Goal: Task Accomplishment & Management: Manage account settings

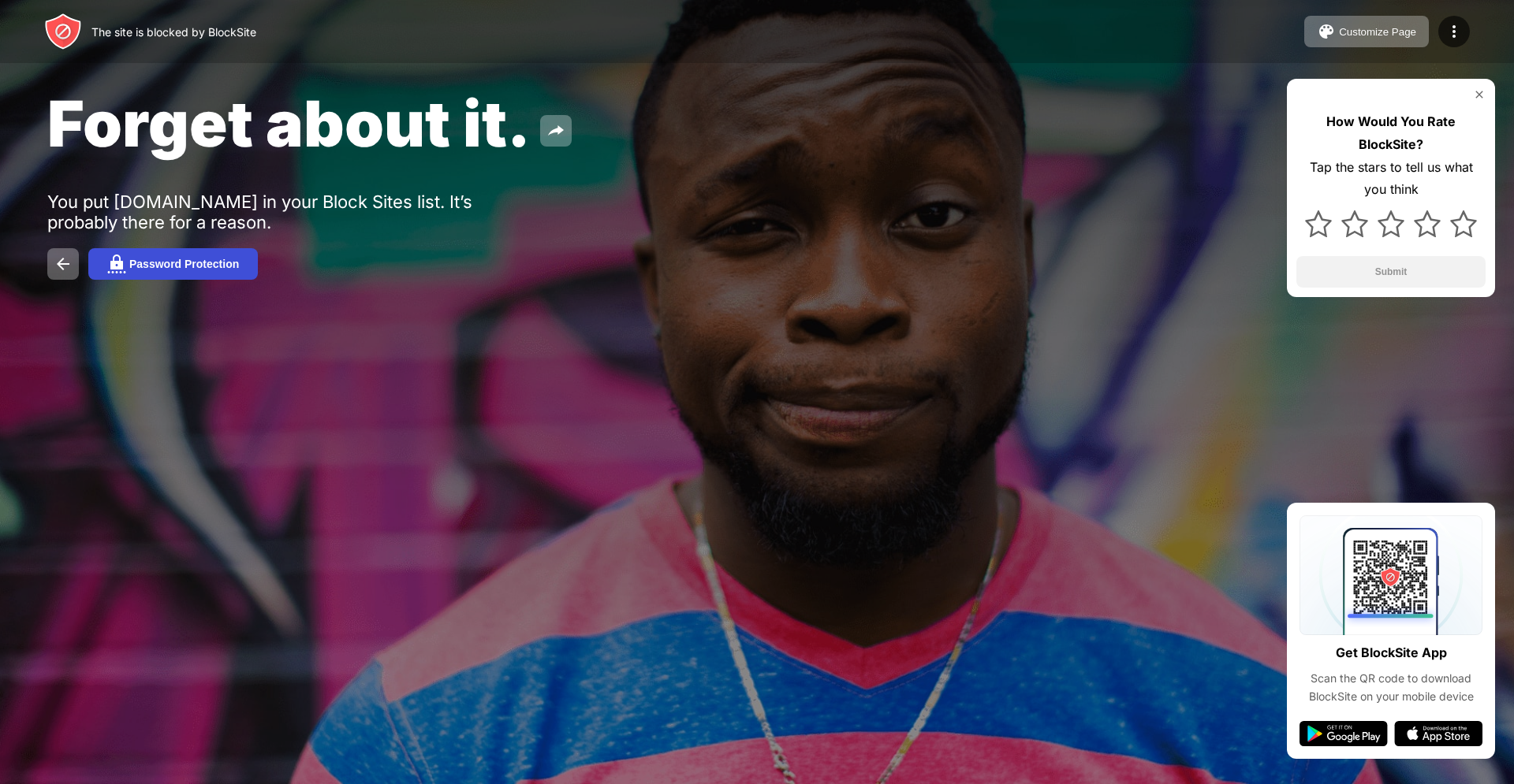
click at [230, 267] on div "Password Protection" at bounding box center [184, 264] width 110 height 13
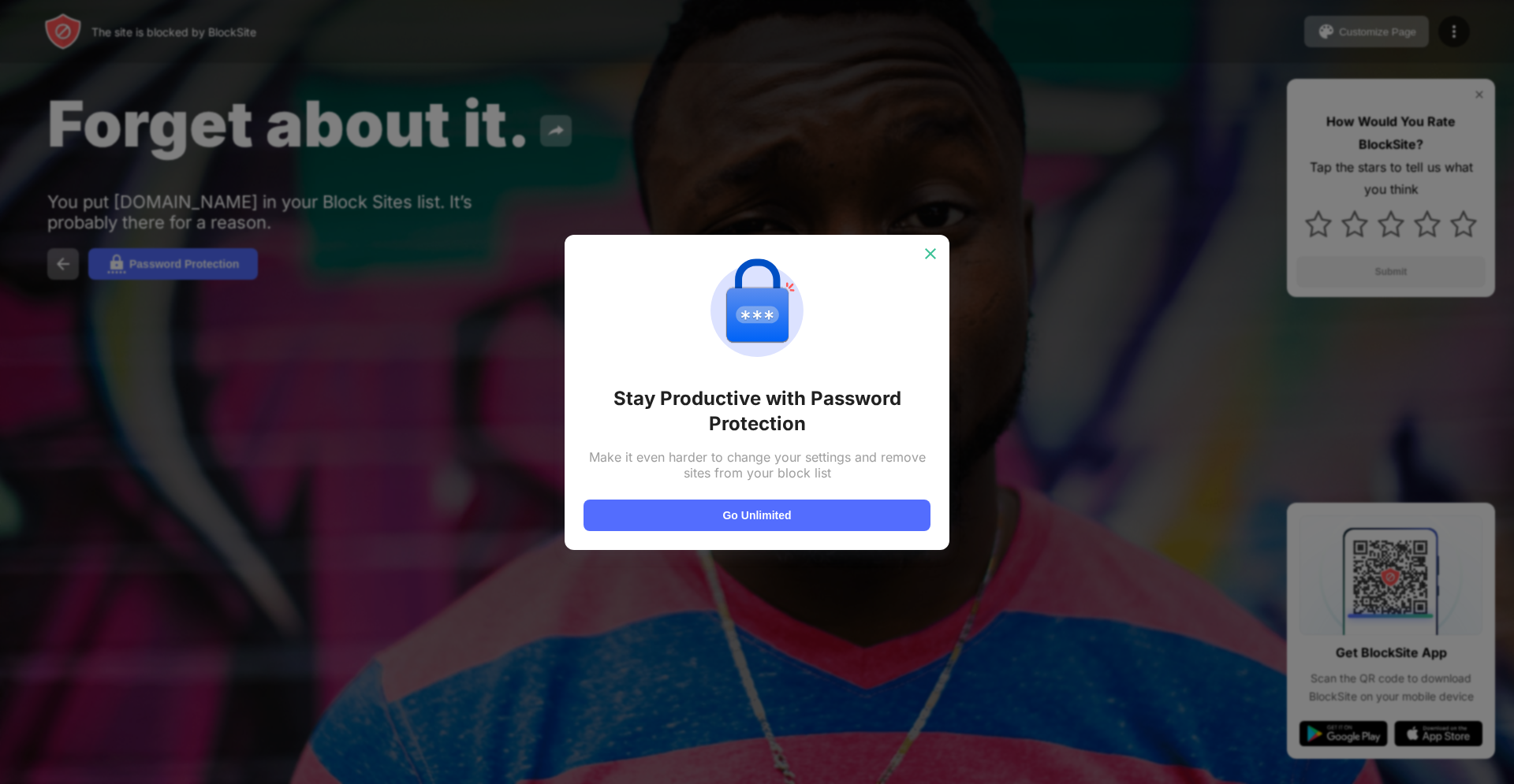
click at [935, 252] on img at bounding box center [930, 254] width 16 height 16
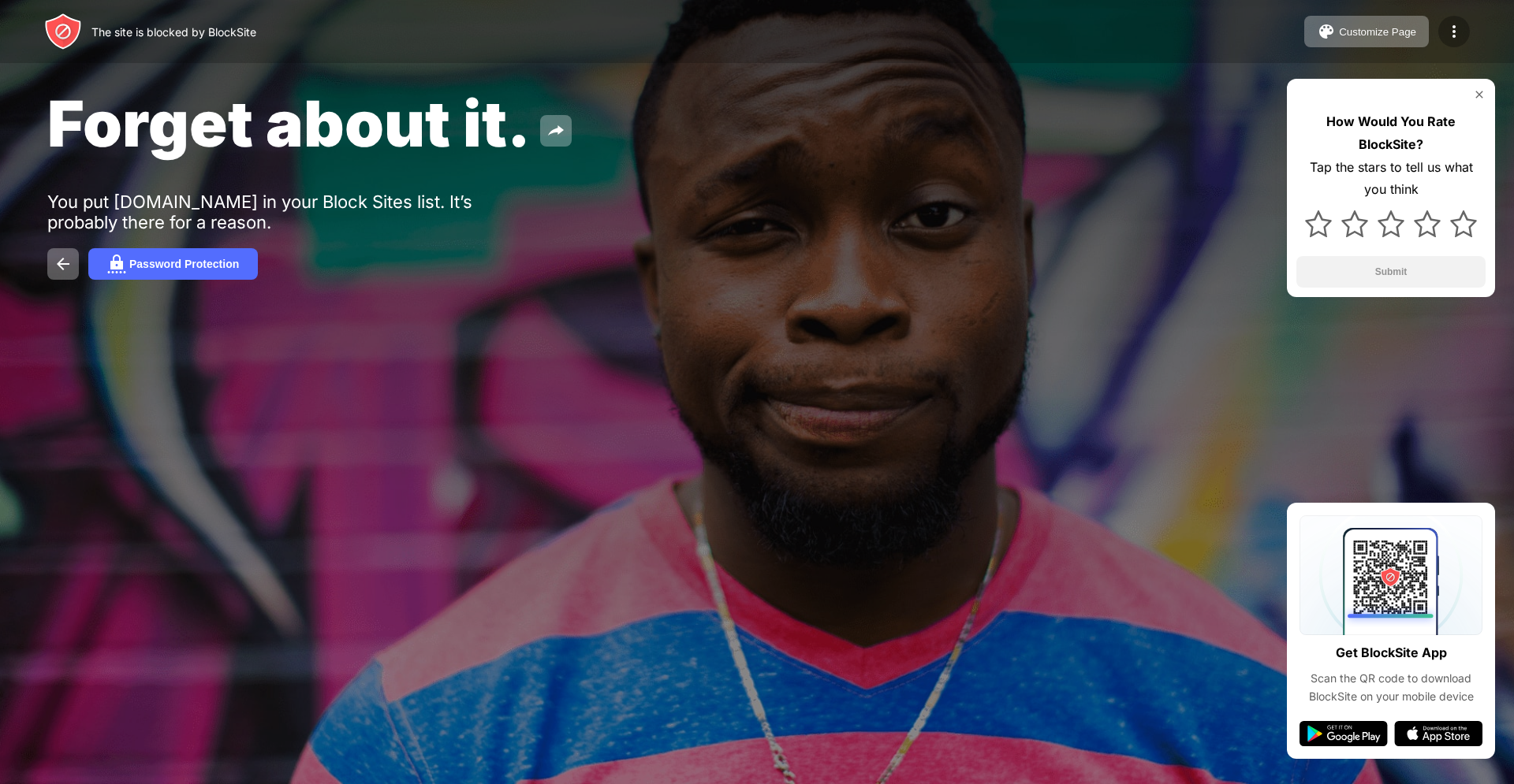
click at [1460, 37] on img at bounding box center [1454, 32] width 19 height 19
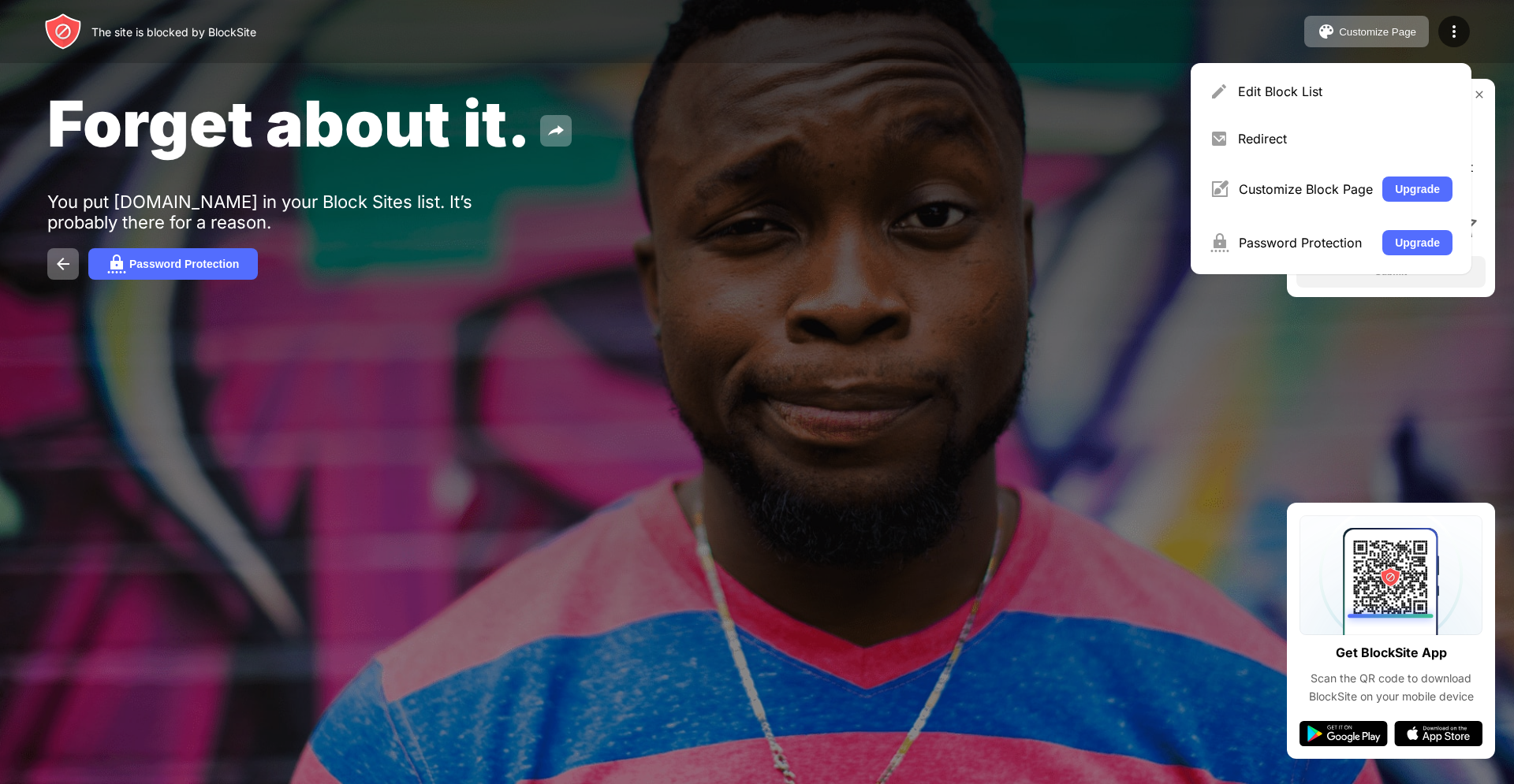
click at [573, 60] on div "The site is blocked by BlockSite Customize Page Edit Block List Redirect Custom…" at bounding box center [757, 31] width 1514 height 63
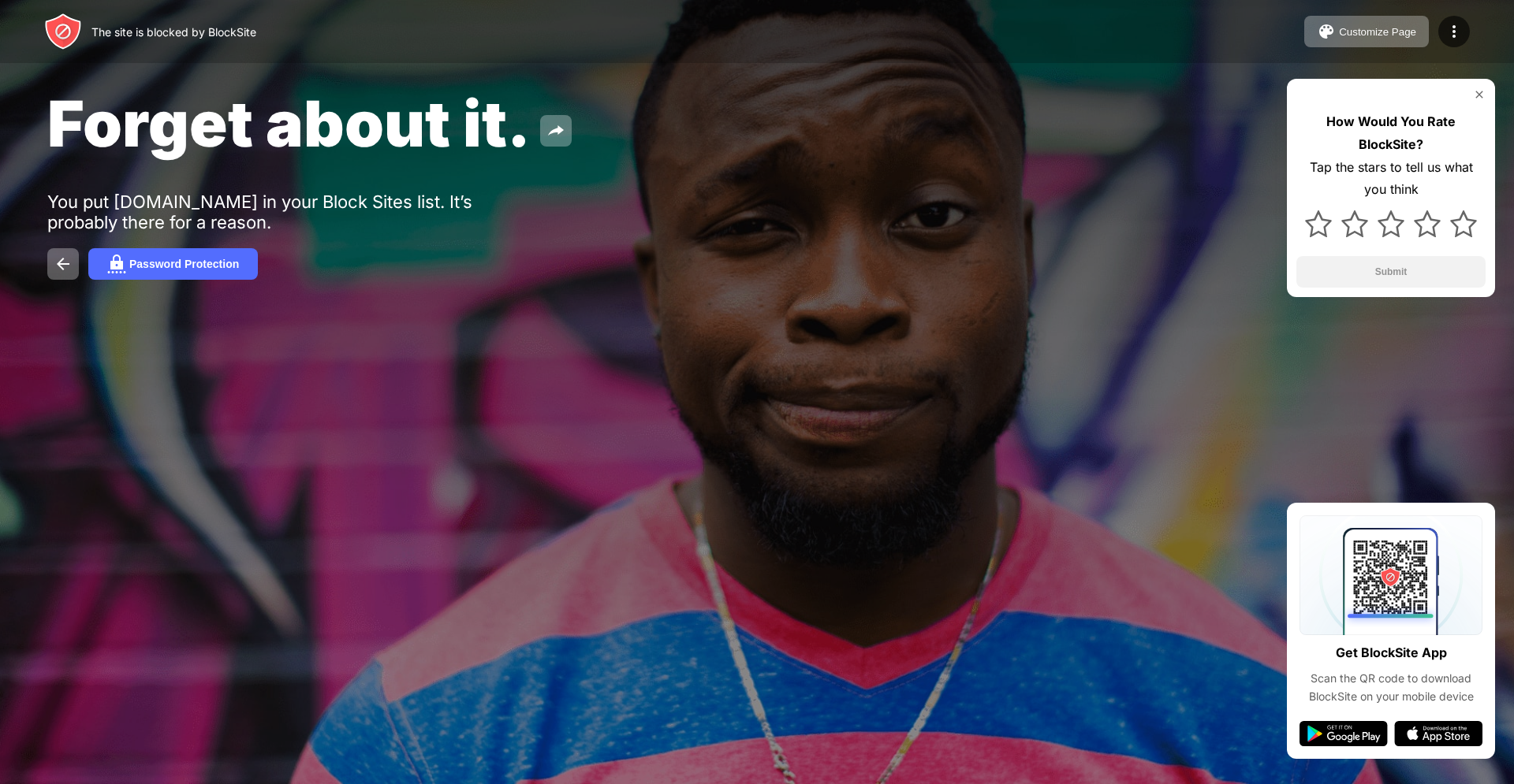
click at [241, 52] on div "The site is blocked by BlockSite Customize Page Edit Block List Redirect Custom…" at bounding box center [757, 31] width 1514 height 63
click at [54, 266] on img at bounding box center [64, 264] width 19 height 19
click at [88, 258] on button "Password Protection" at bounding box center [173, 264] width 170 height 32
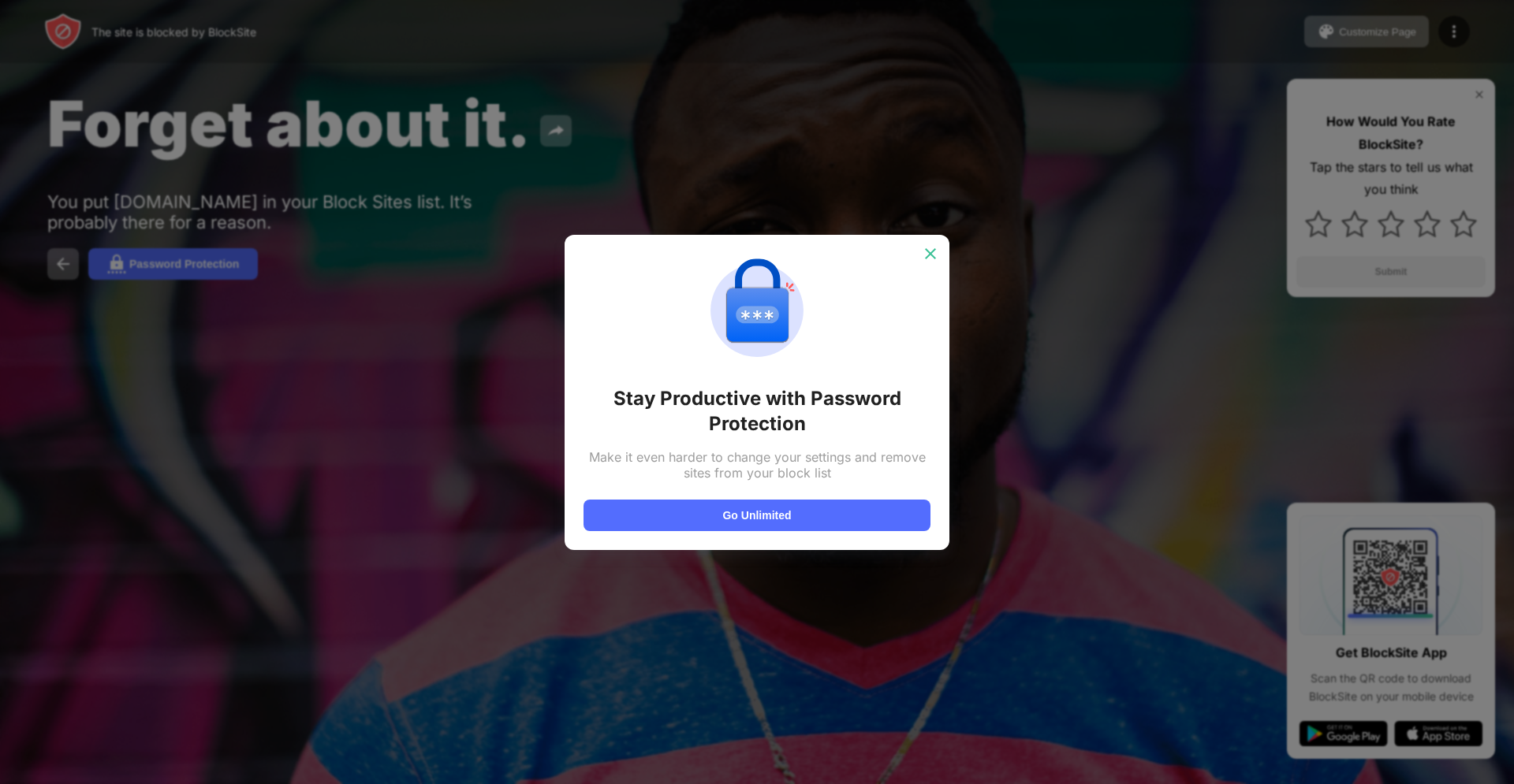
click at [923, 259] on img at bounding box center [930, 254] width 16 height 16
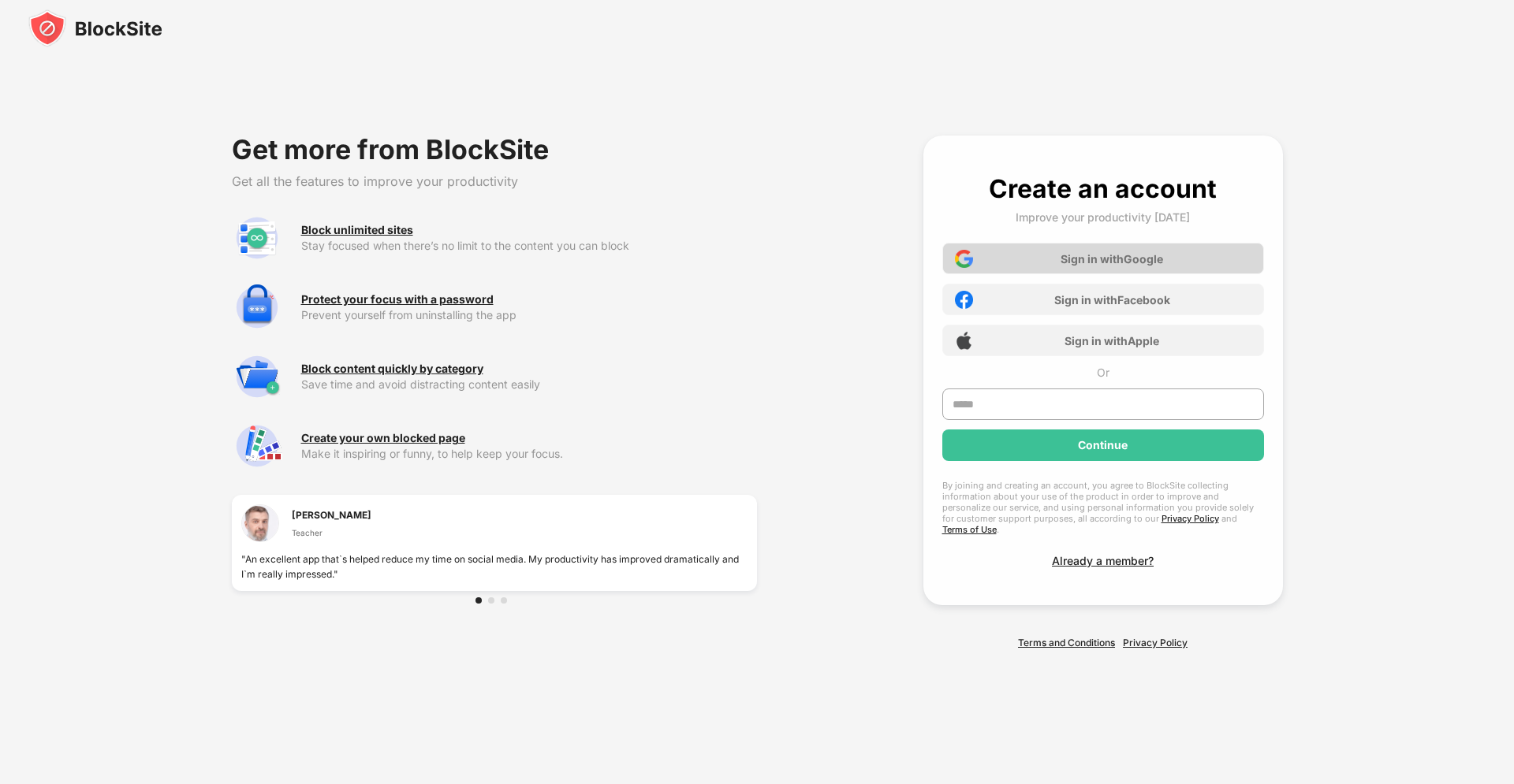
click at [1087, 252] on div "Sign in with Google" at bounding box center [1103, 259] width 322 height 32
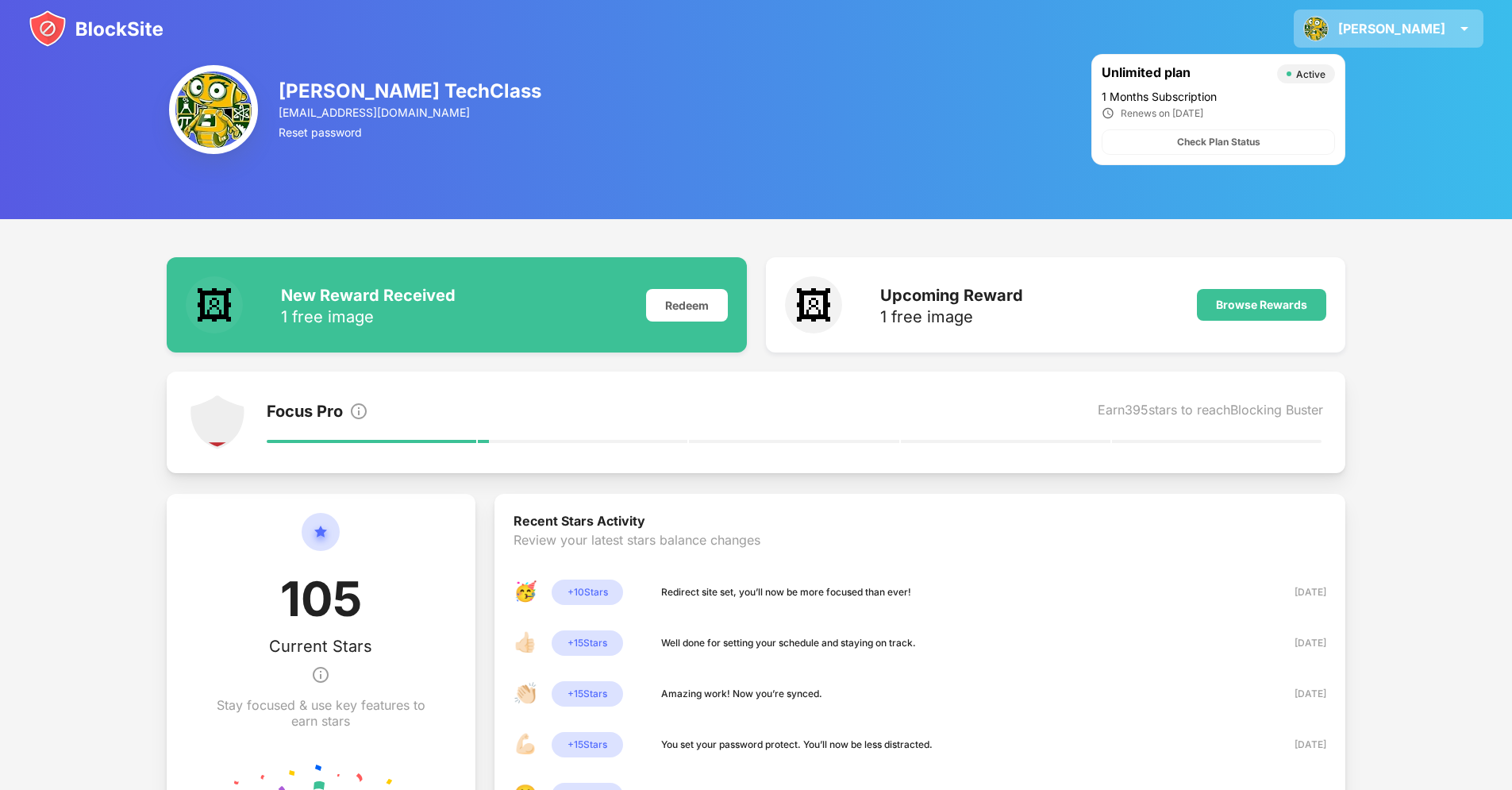
click at [1412, 42] on div "Hightower Hightower TechClass View Account Insights Rewards Settings Support Lo…" at bounding box center [1388, 29] width 189 height 38
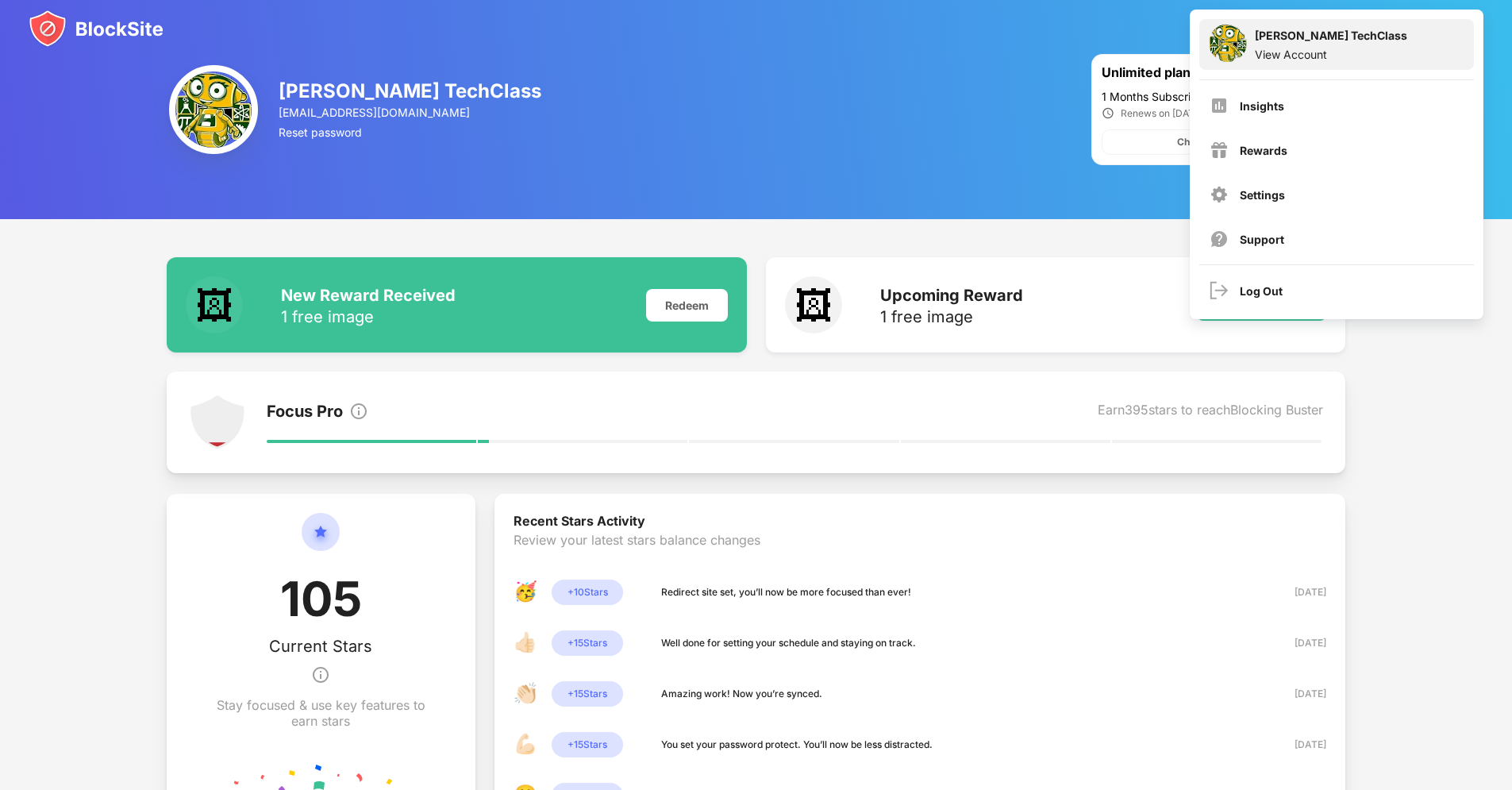
click at [1401, 26] on div "Hightower TechClass View Account" at bounding box center [1337, 45] width 275 height 51
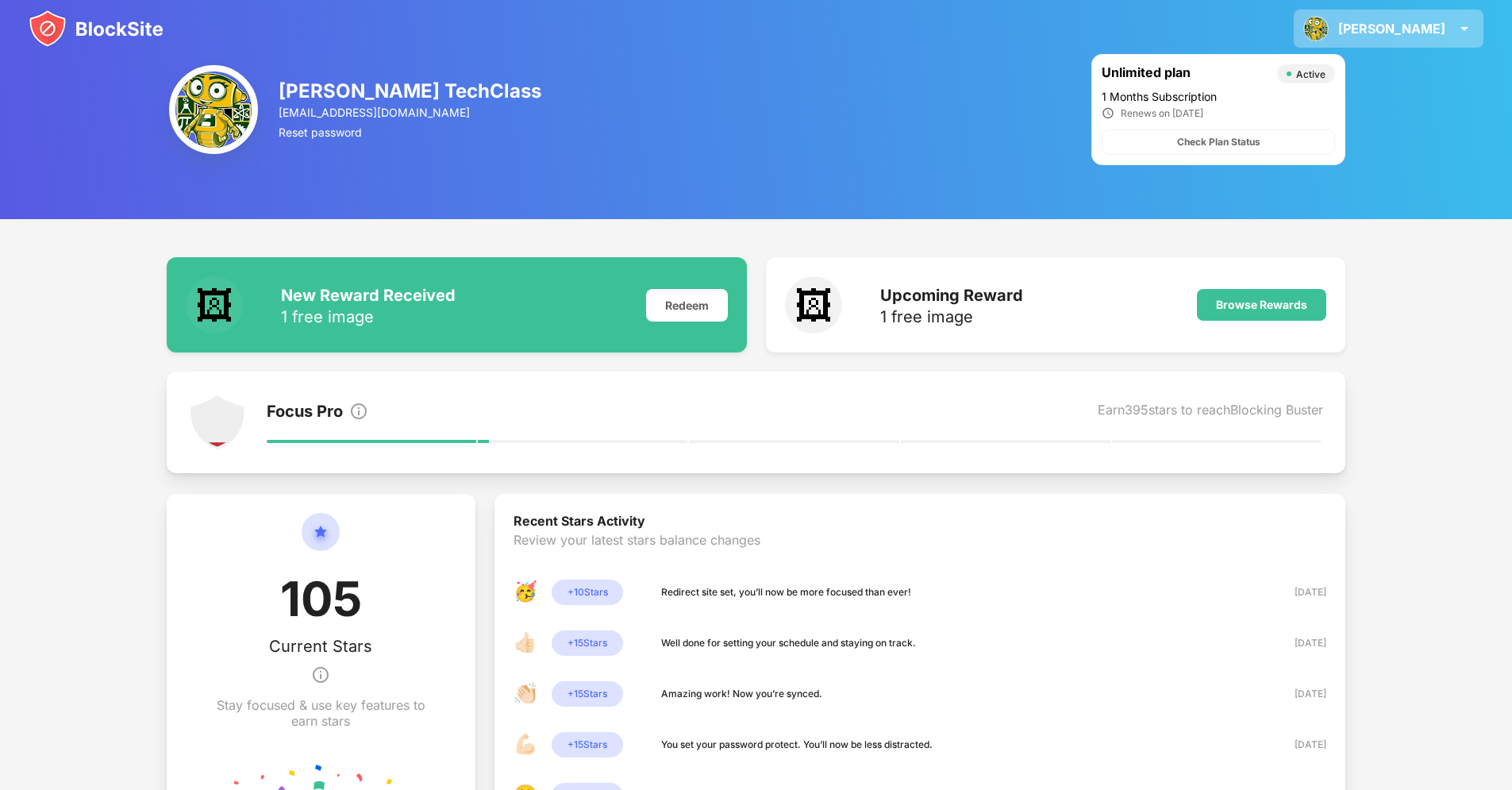
click at [1407, 26] on div "Hightower" at bounding box center [1391, 29] width 107 height 16
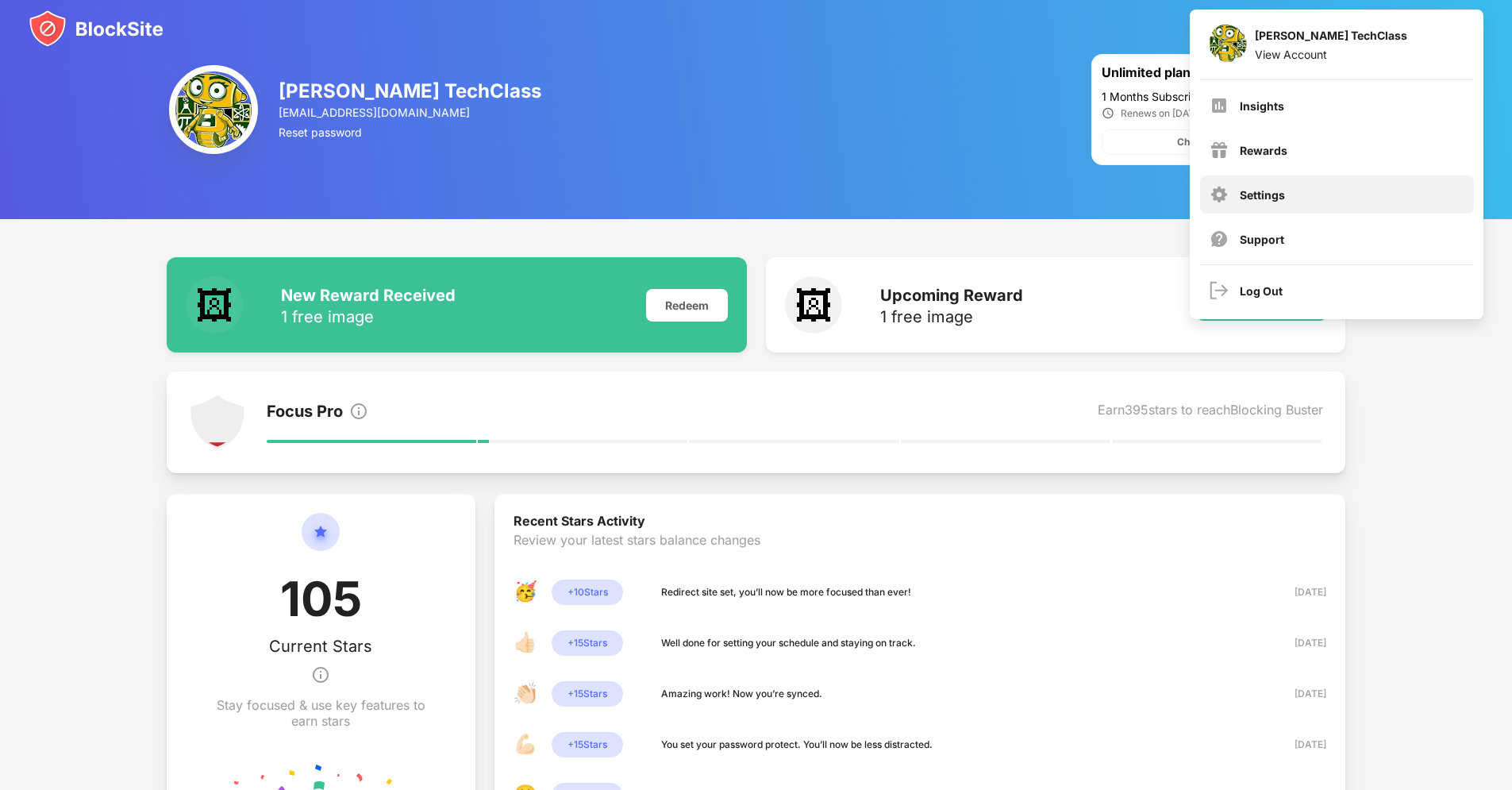
click at [1267, 199] on div "Settings" at bounding box center [1262, 194] width 46 height 14
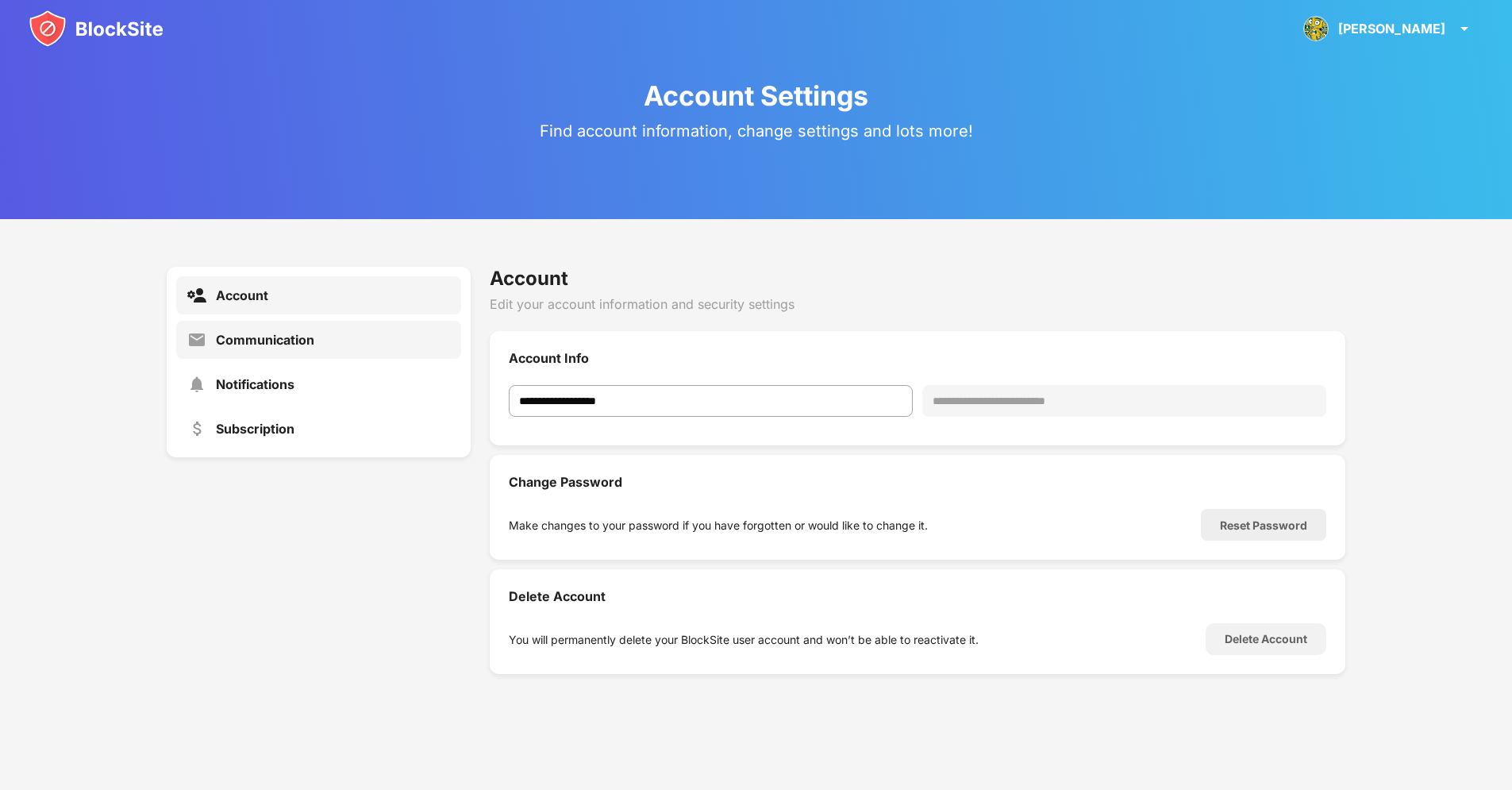
click at [298, 338] on div "Communication" at bounding box center [265, 340] width 98 height 16
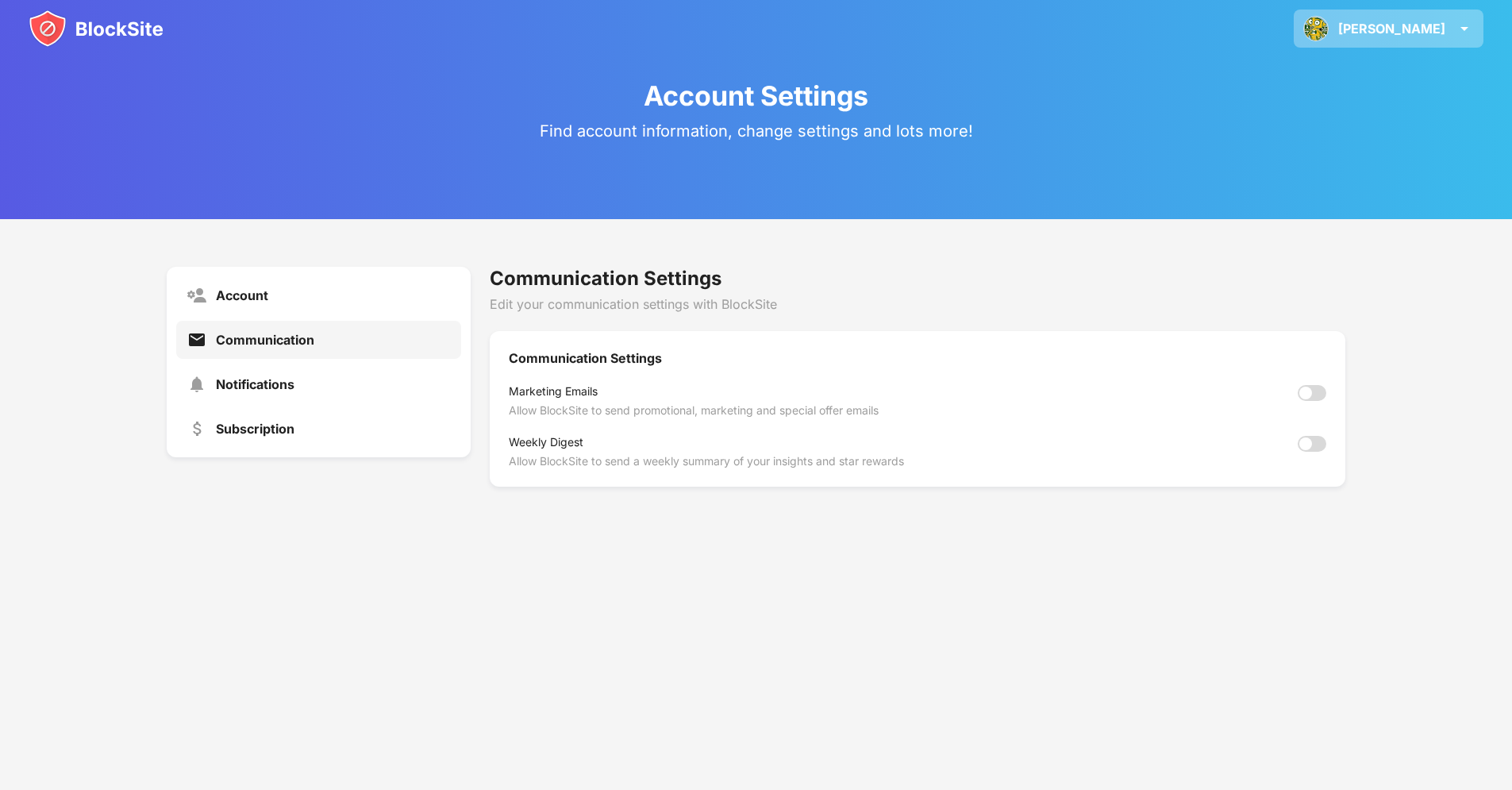
click at [1403, 30] on div "Hightower" at bounding box center [1391, 29] width 107 height 16
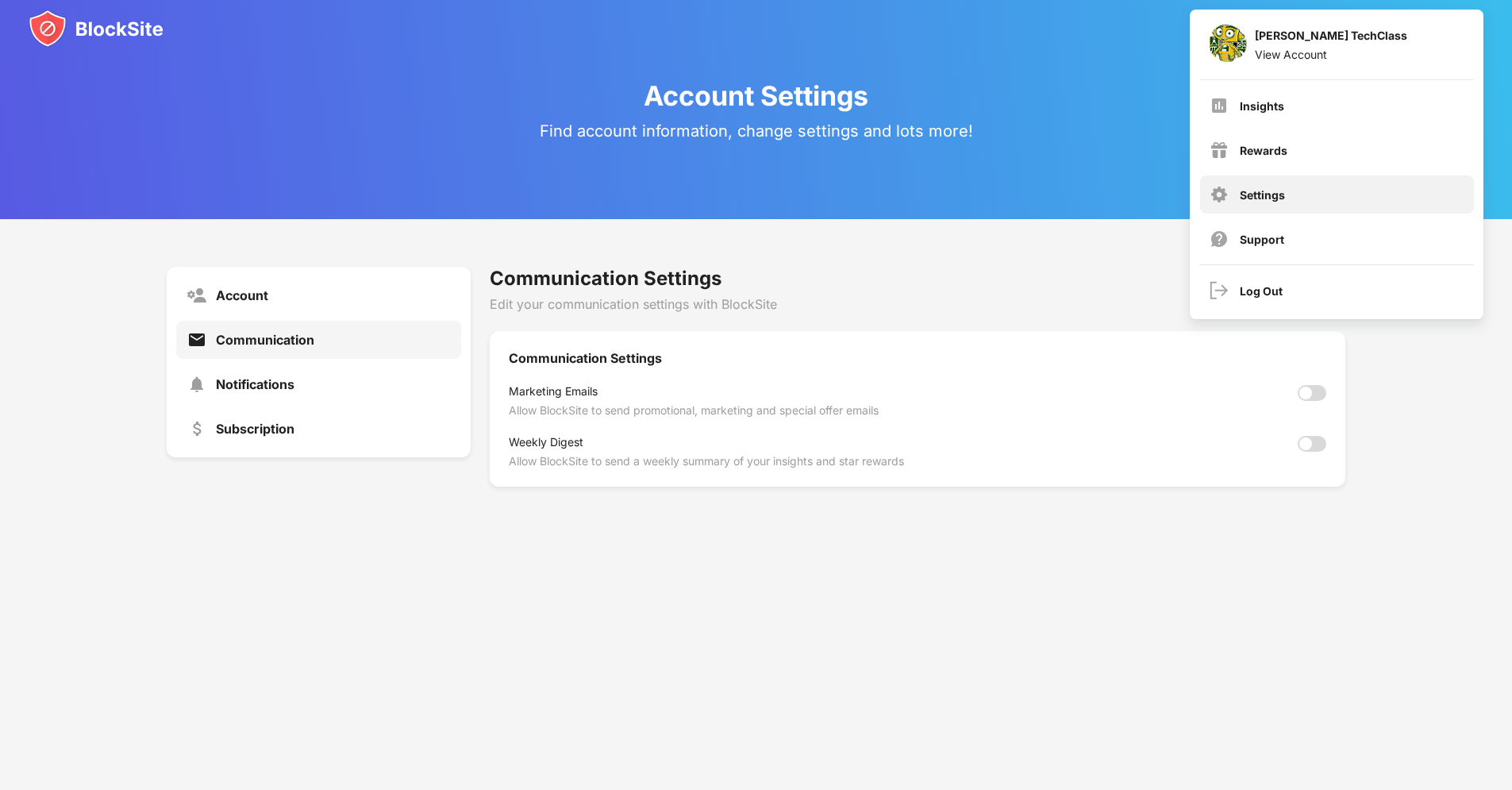
click at [1270, 200] on div "Settings" at bounding box center [1262, 194] width 46 height 14
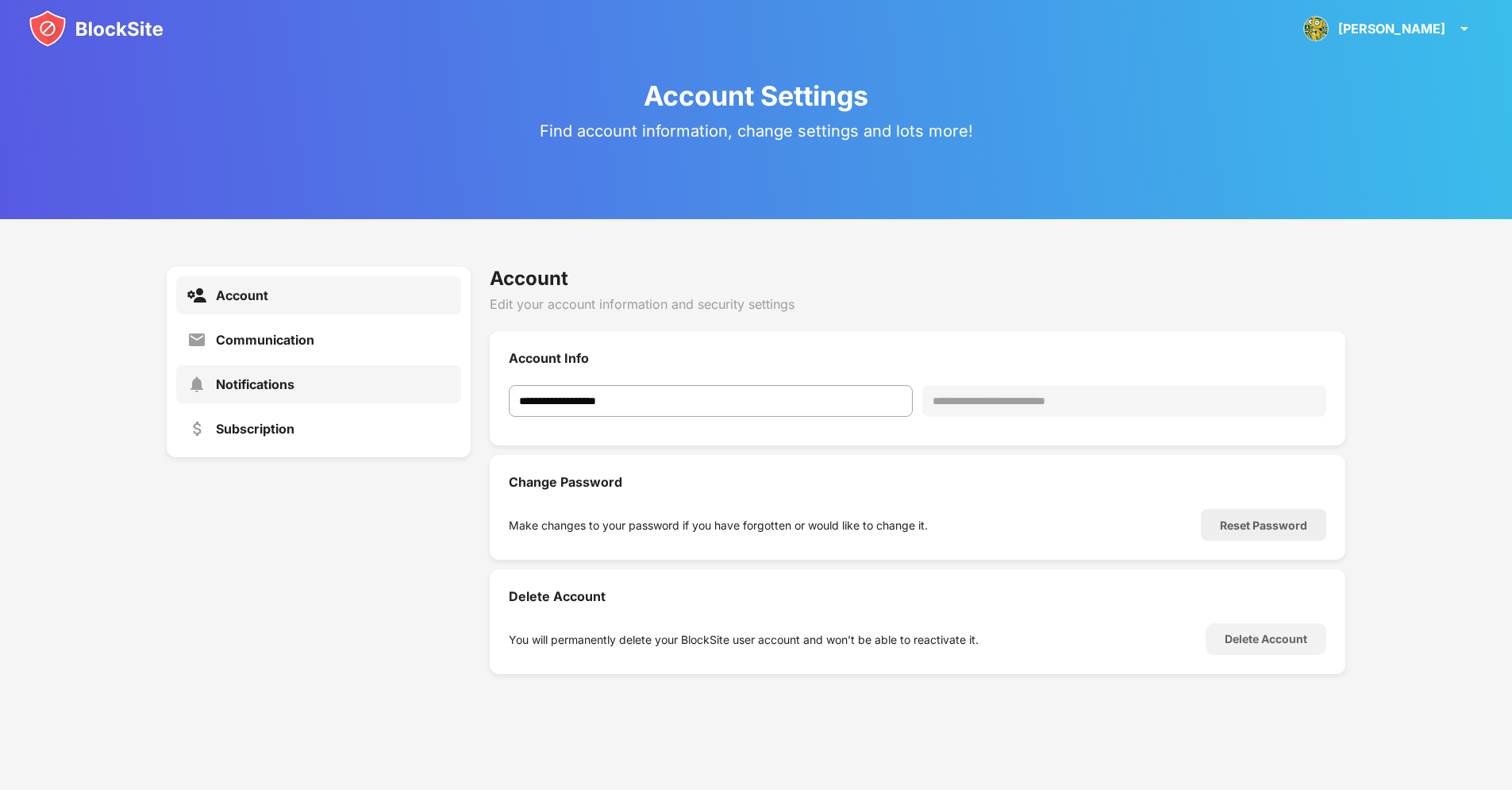
click at [262, 384] on div "Notifications" at bounding box center [255, 385] width 78 height 16
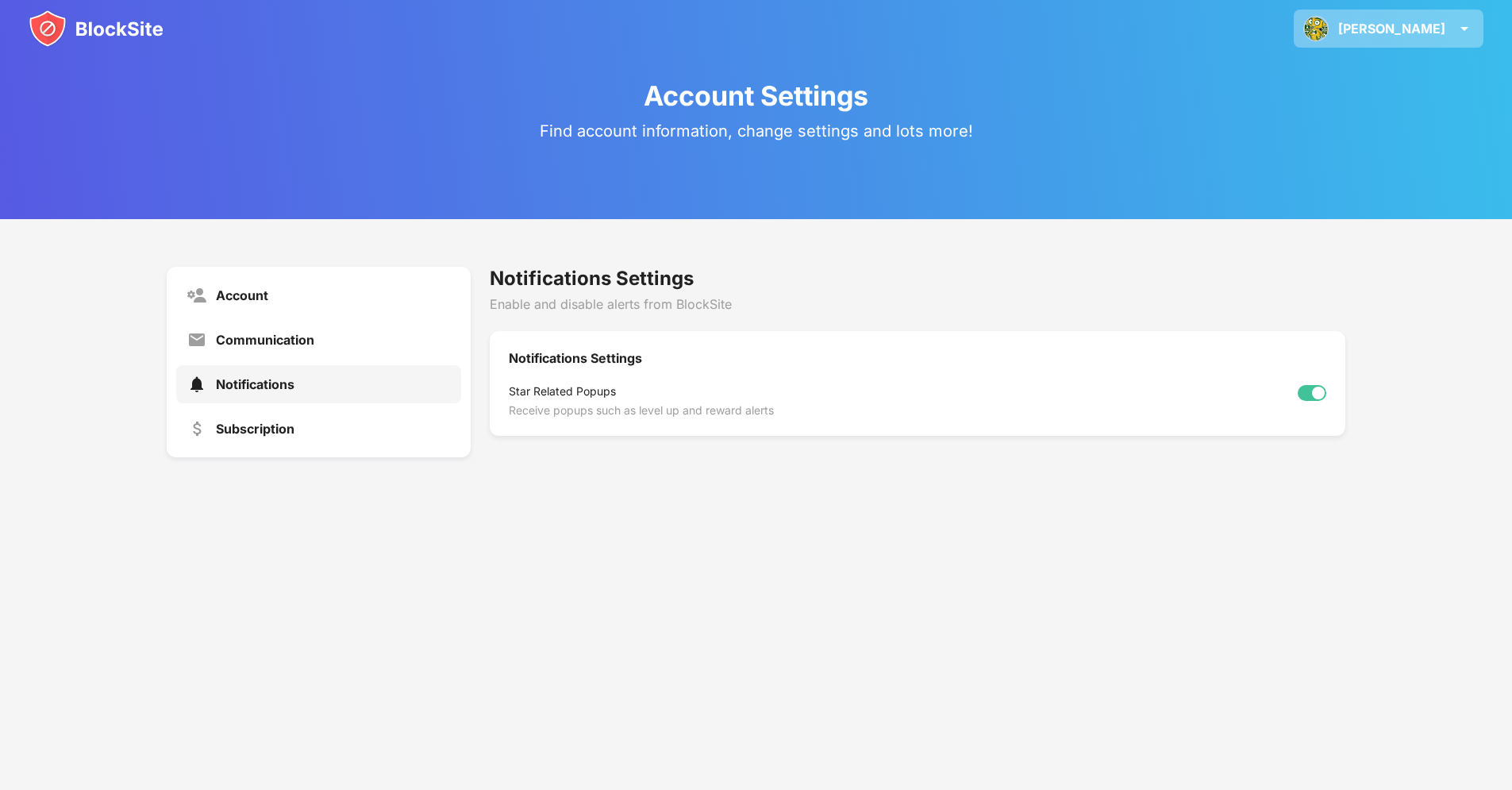
click at [1387, 23] on div "Hightower" at bounding box center [1391, 29] width 107 height 16
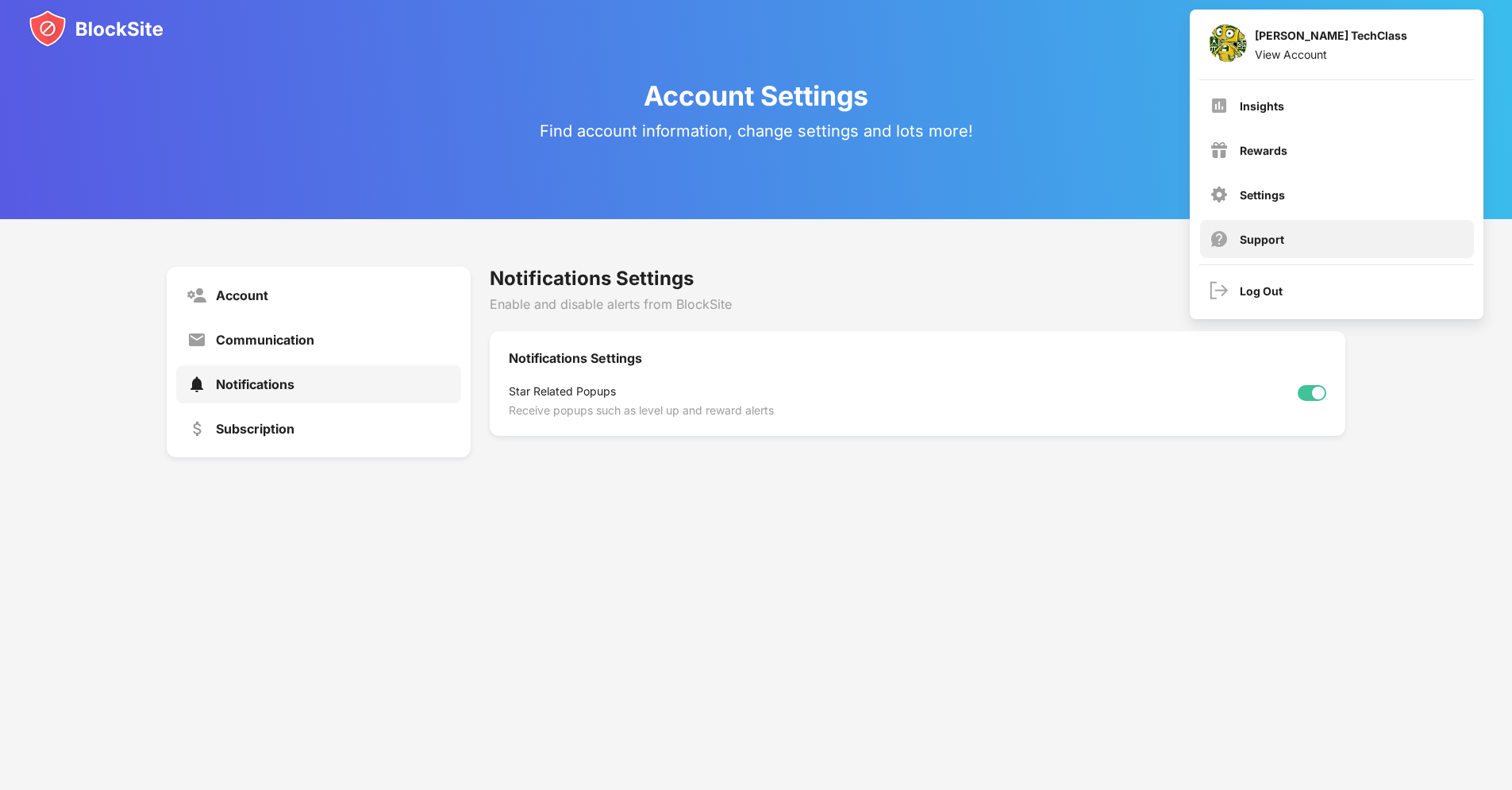
click at [1271, 237] on div "Support" at bounding box center [1262, 239] width 45 height 14
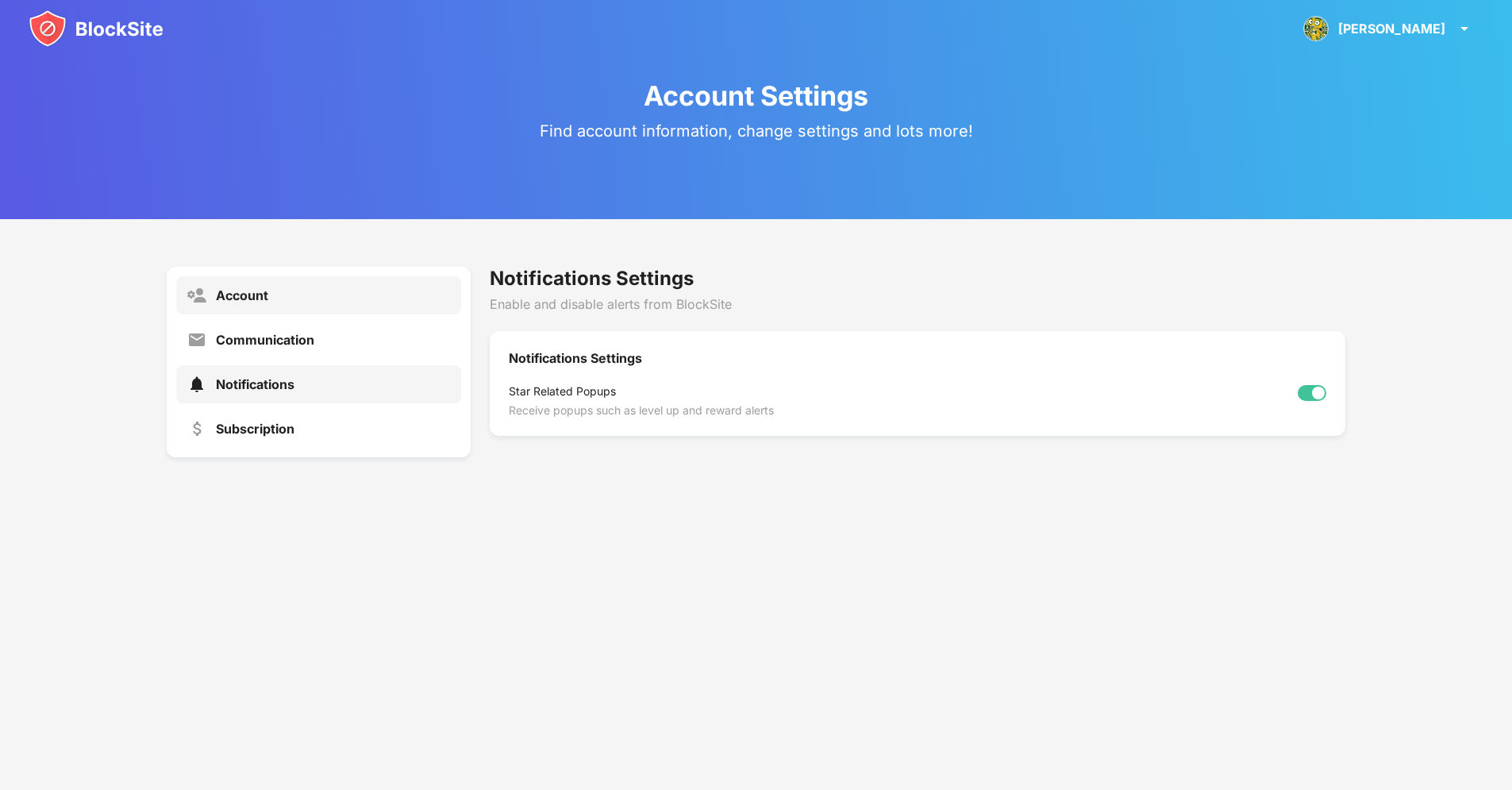
click at [228, 281] on div "Account" at bounding box center [318, 296] width 285 height 38
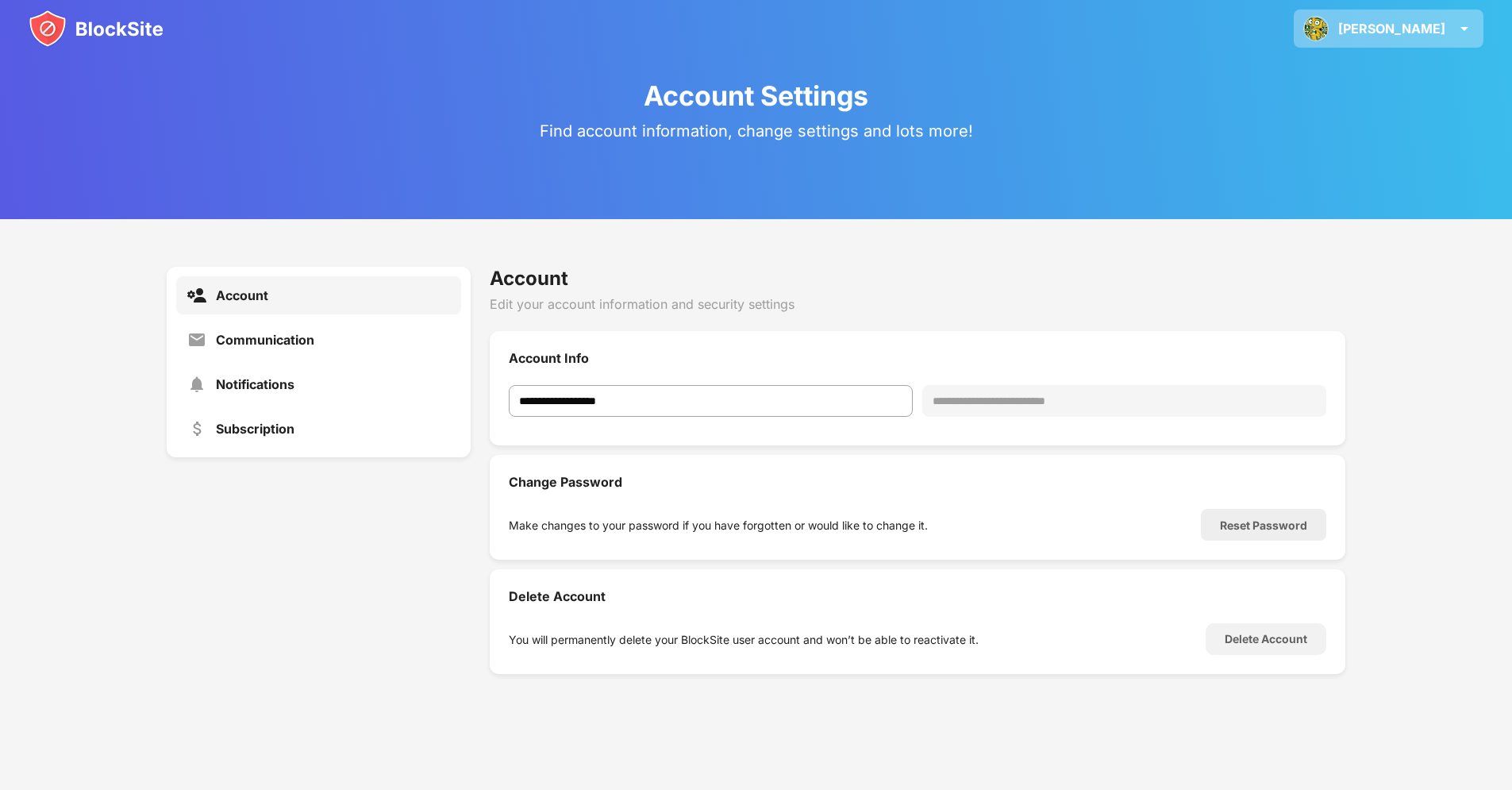
click at [1398, 19] on div "Hightower Hightower TechClass View Account Insights Rewards Settings Support Lo…" at bounding box center [1388, 29] width 189 height 38
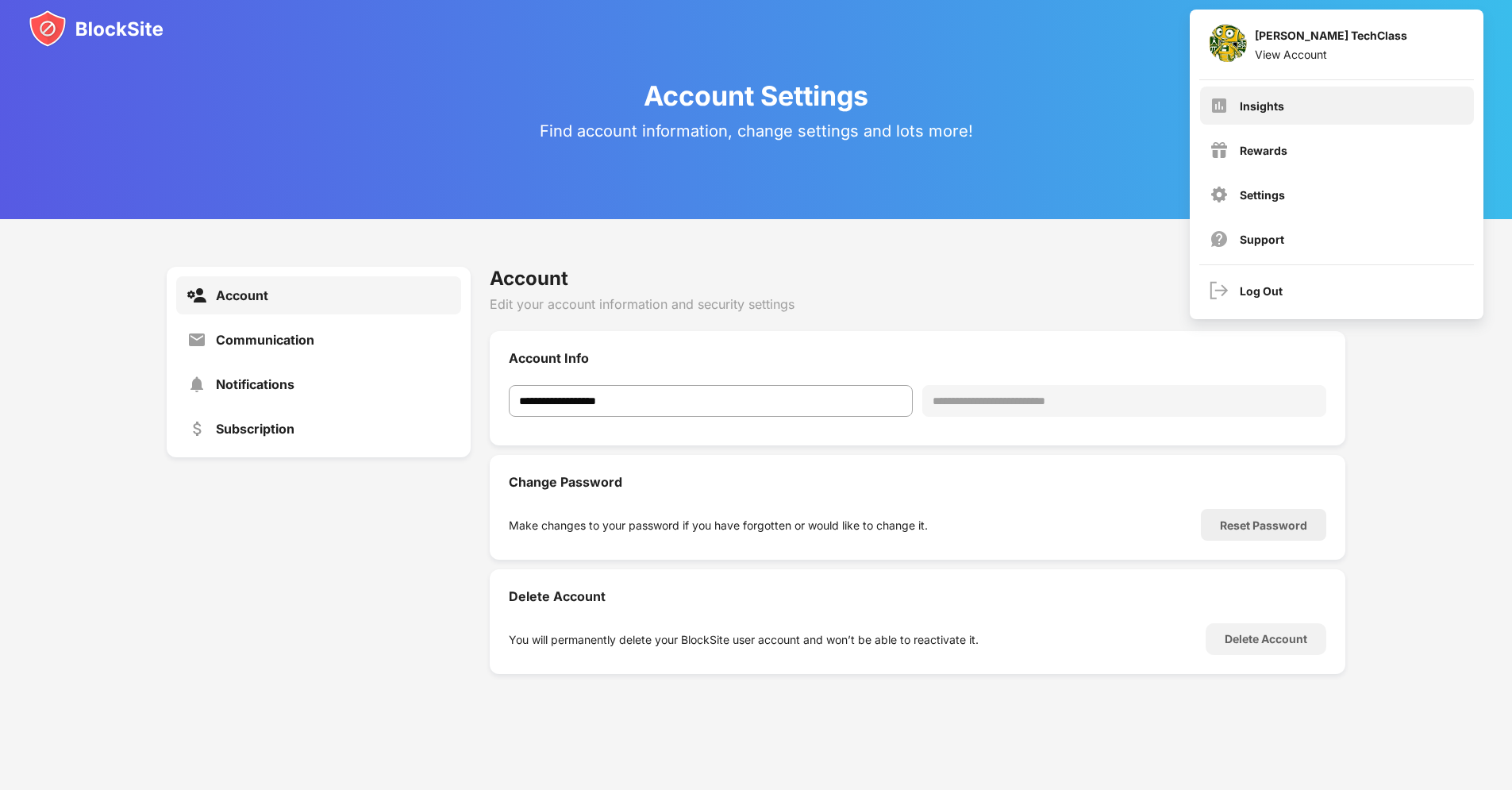
click at [1282, 110] on div "Insights" at bounding box center [1262, 106] width 45 height 14
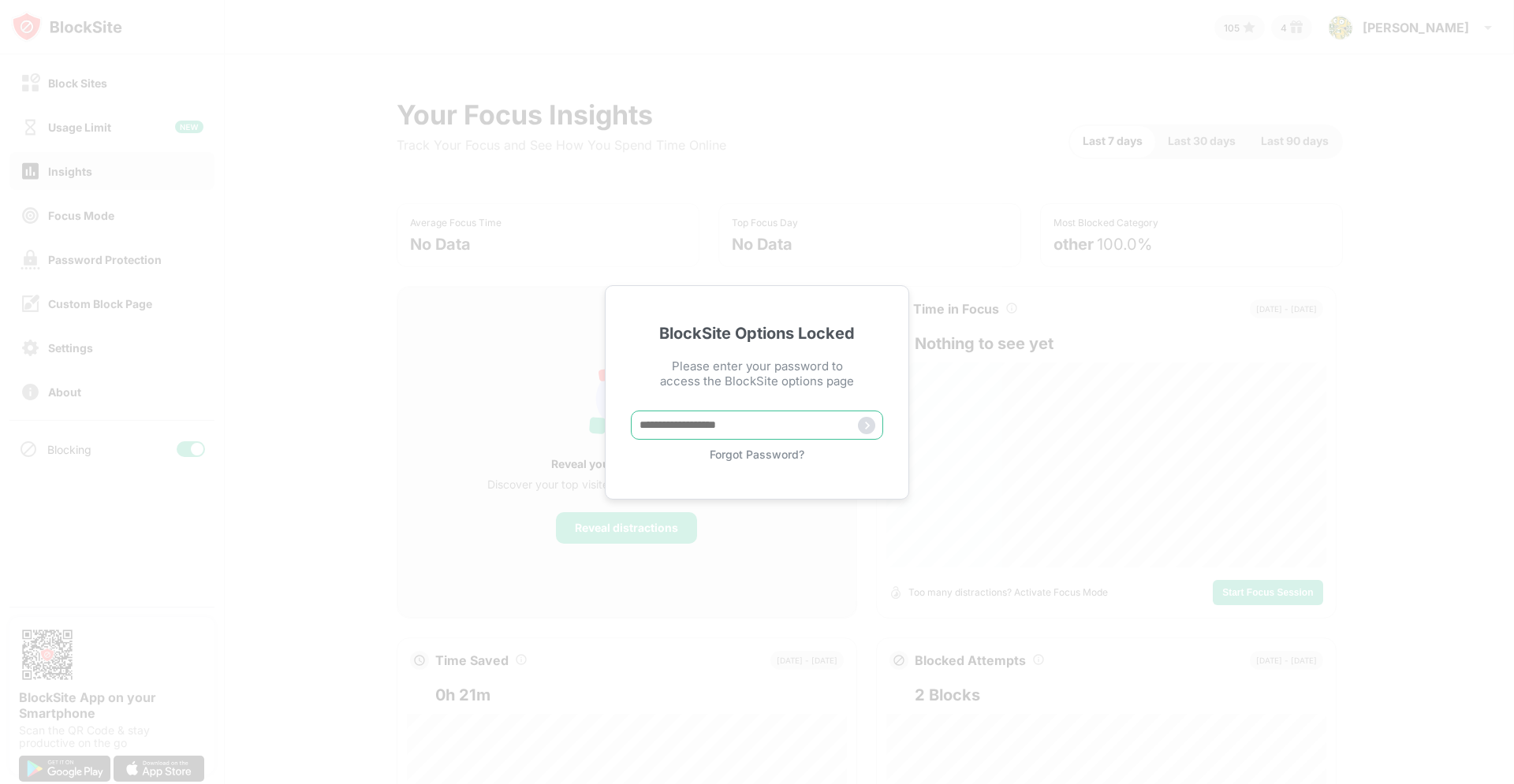
click at [724, 424] on input "text" at bounding box center [757, 425] width 252 height 29
type input "********"
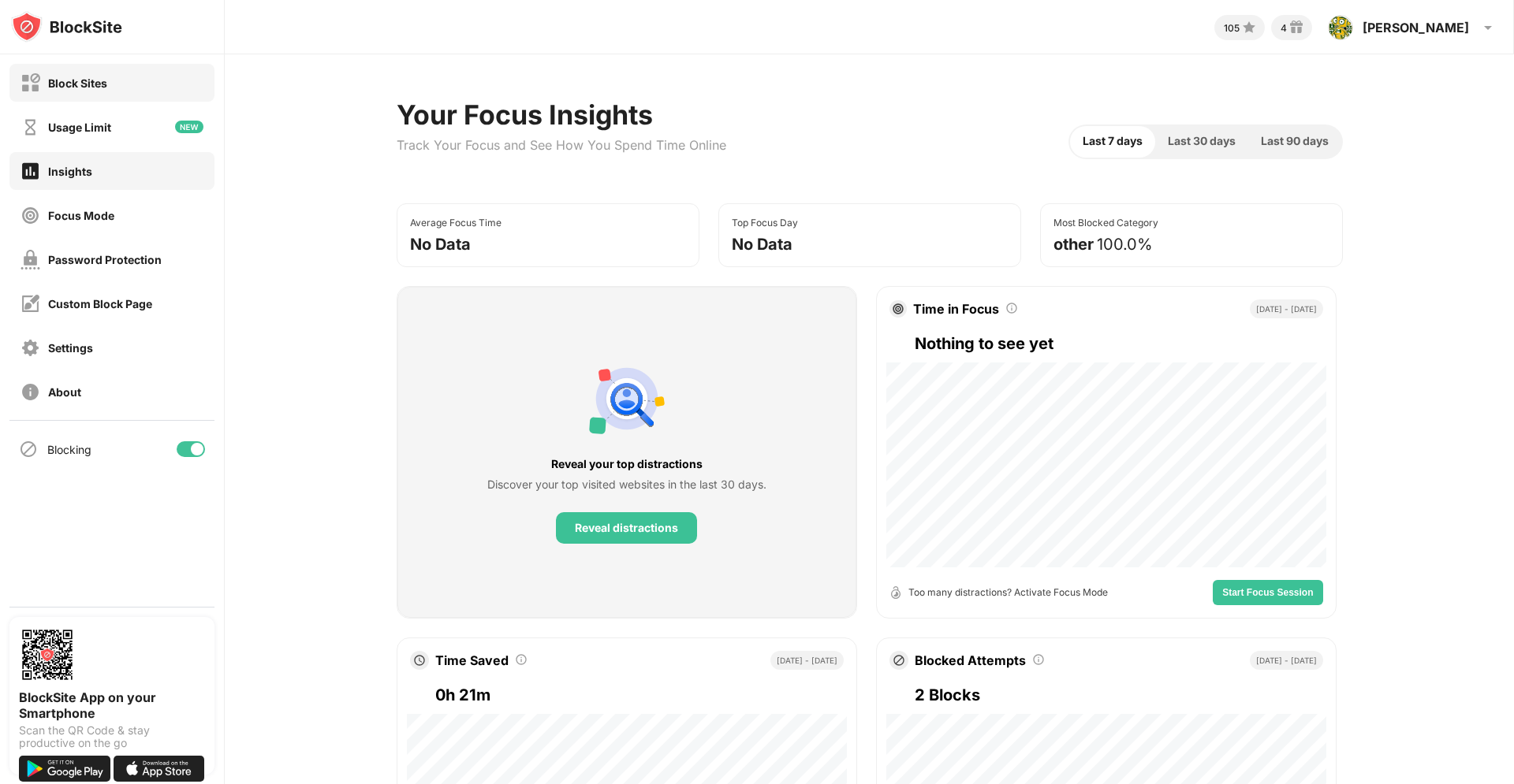
click at [110, 88] on div "Block Sites" at bounding box center [112, 83] width 205 height 38
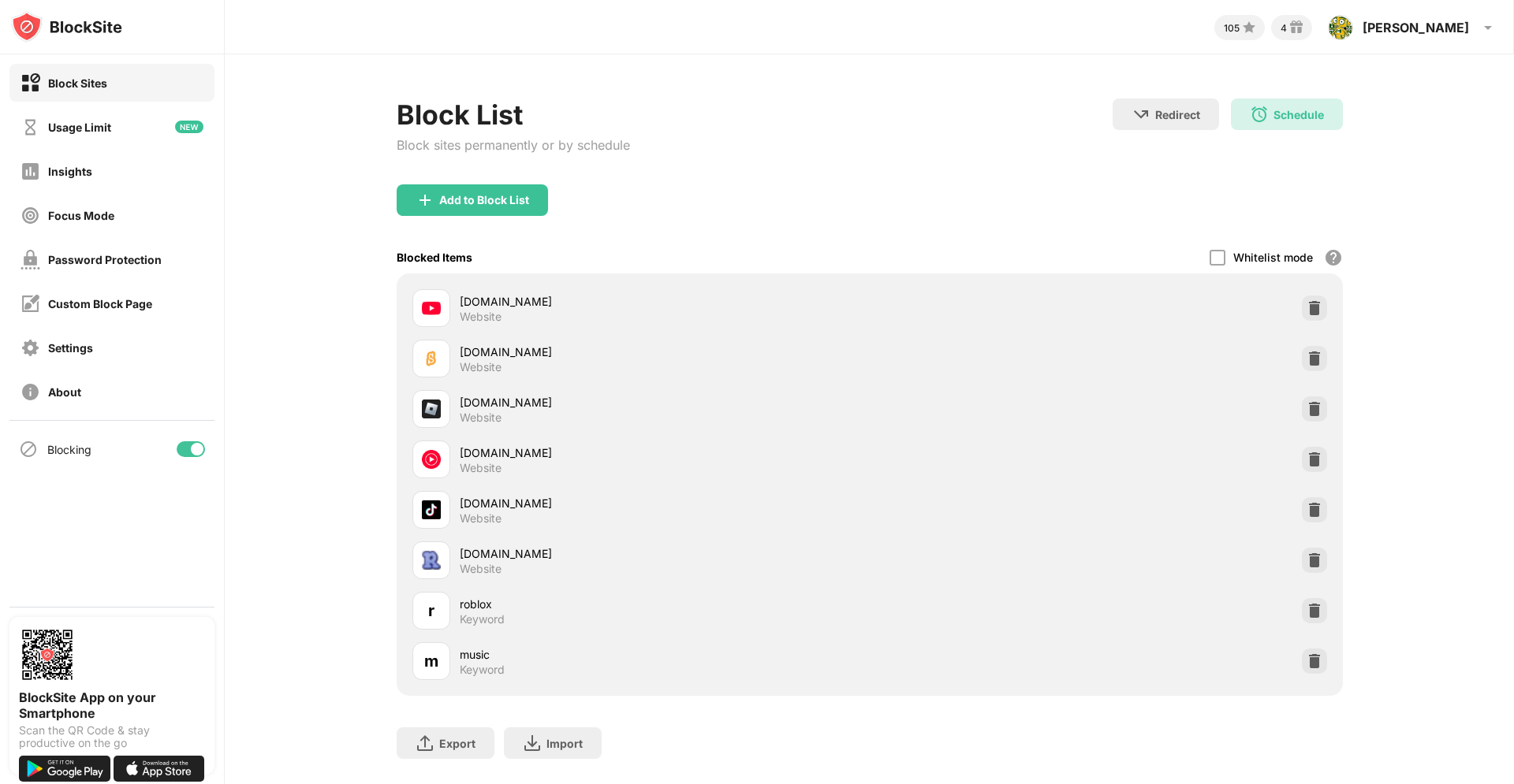
scroll to position [47, 0]
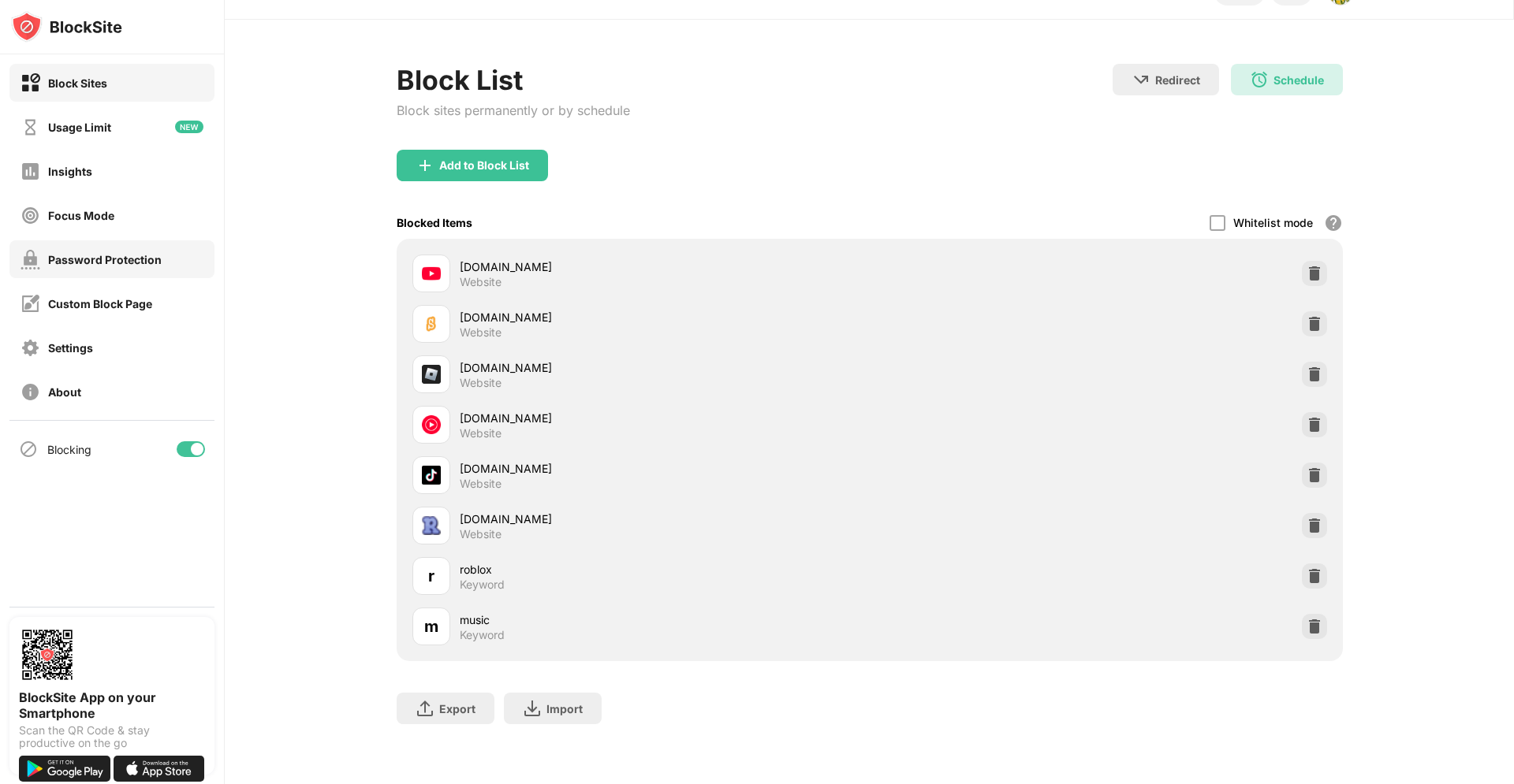
click at [133, 257] on div "Password Protection" at bounding box center [105, 259] width 114 height 13
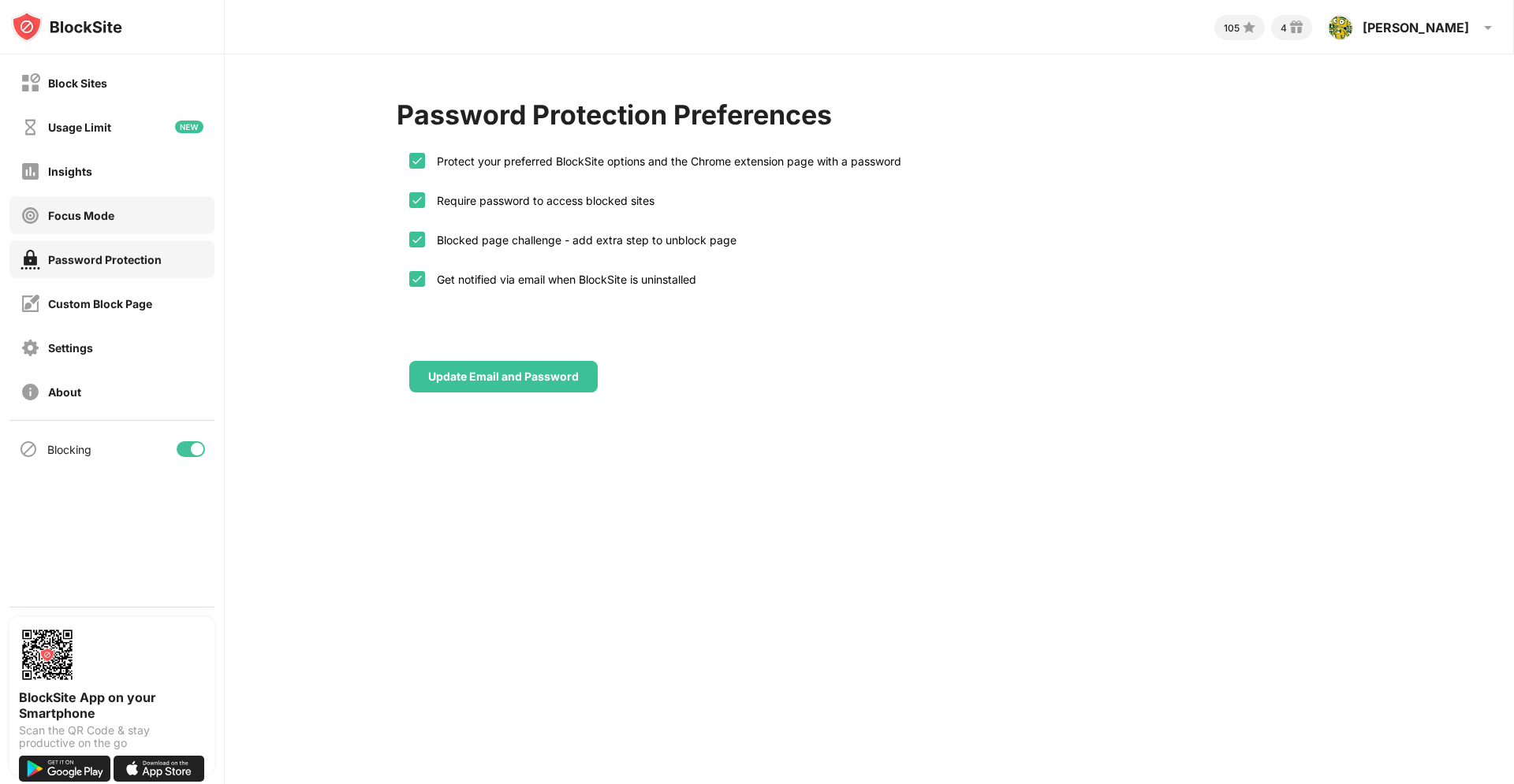
click at [107, 216] on div "Focus Mode" at bounding box center [81, 215] width 66 height 13
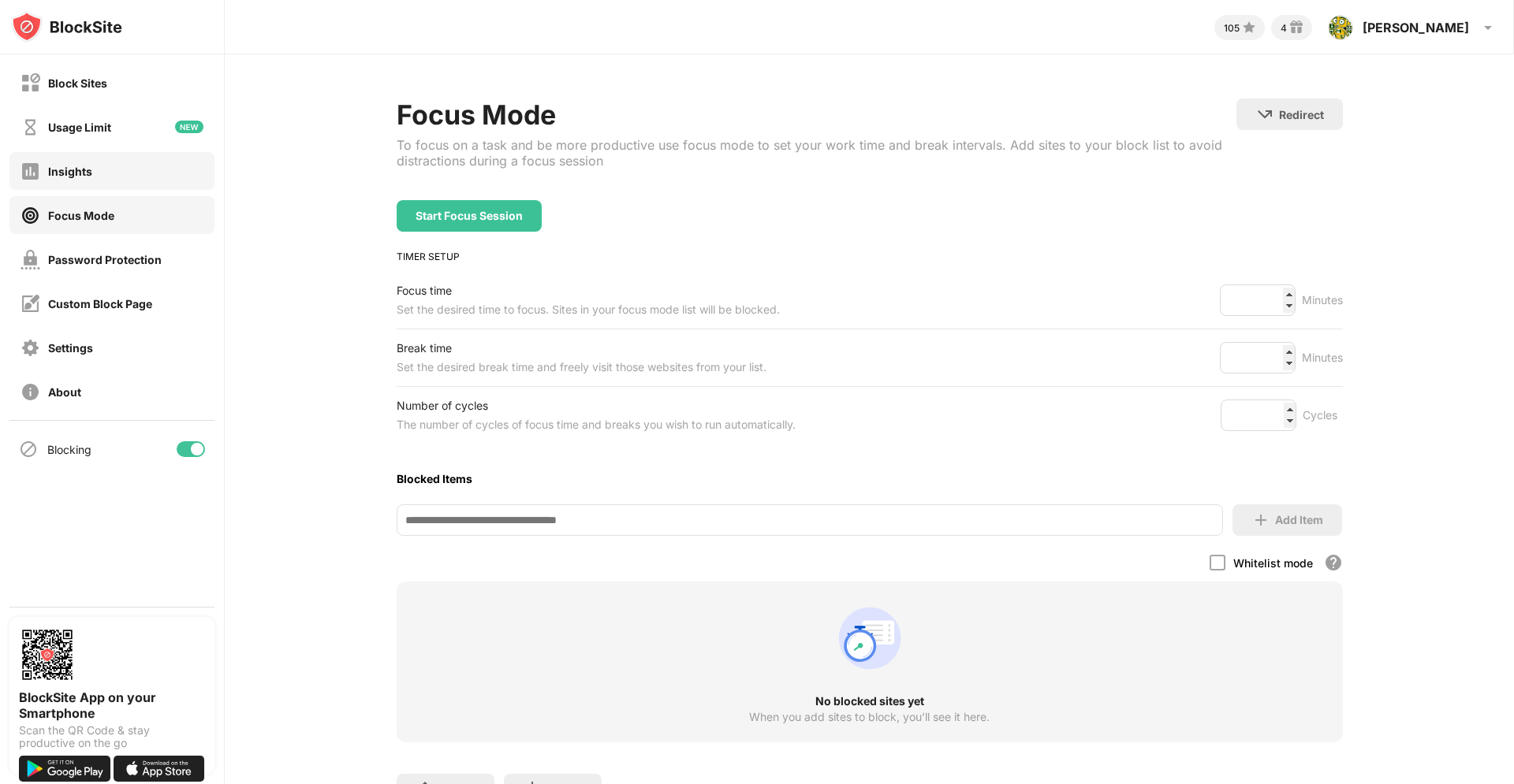
click at [110, 177] on div "Insights" at bounding box center [112, 171] width 205 height 38
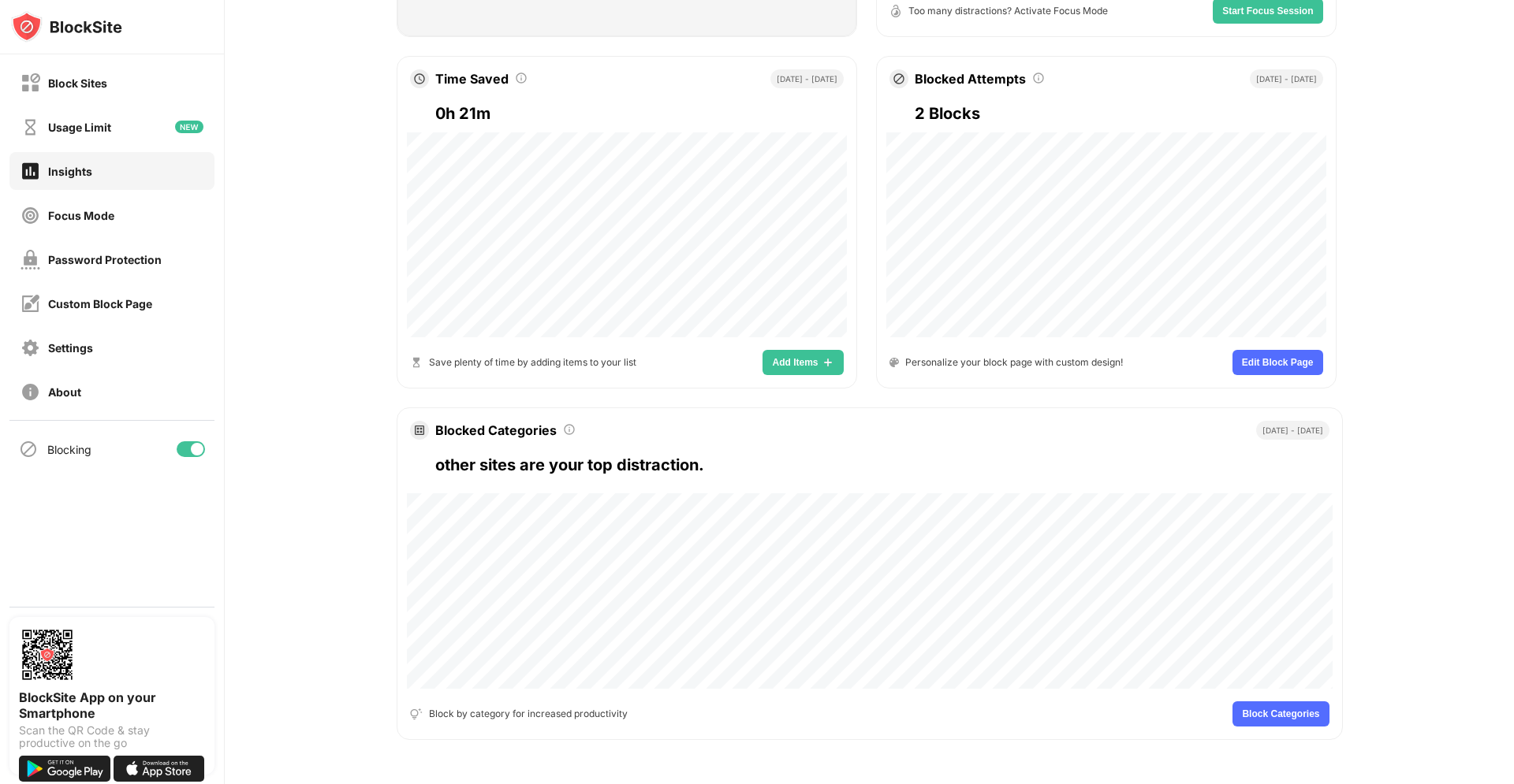
scroll to position [594, 0]
click at [1266, 358] on span "Edit Block Page" at bounding box center [1277, 363] width 71 height 10
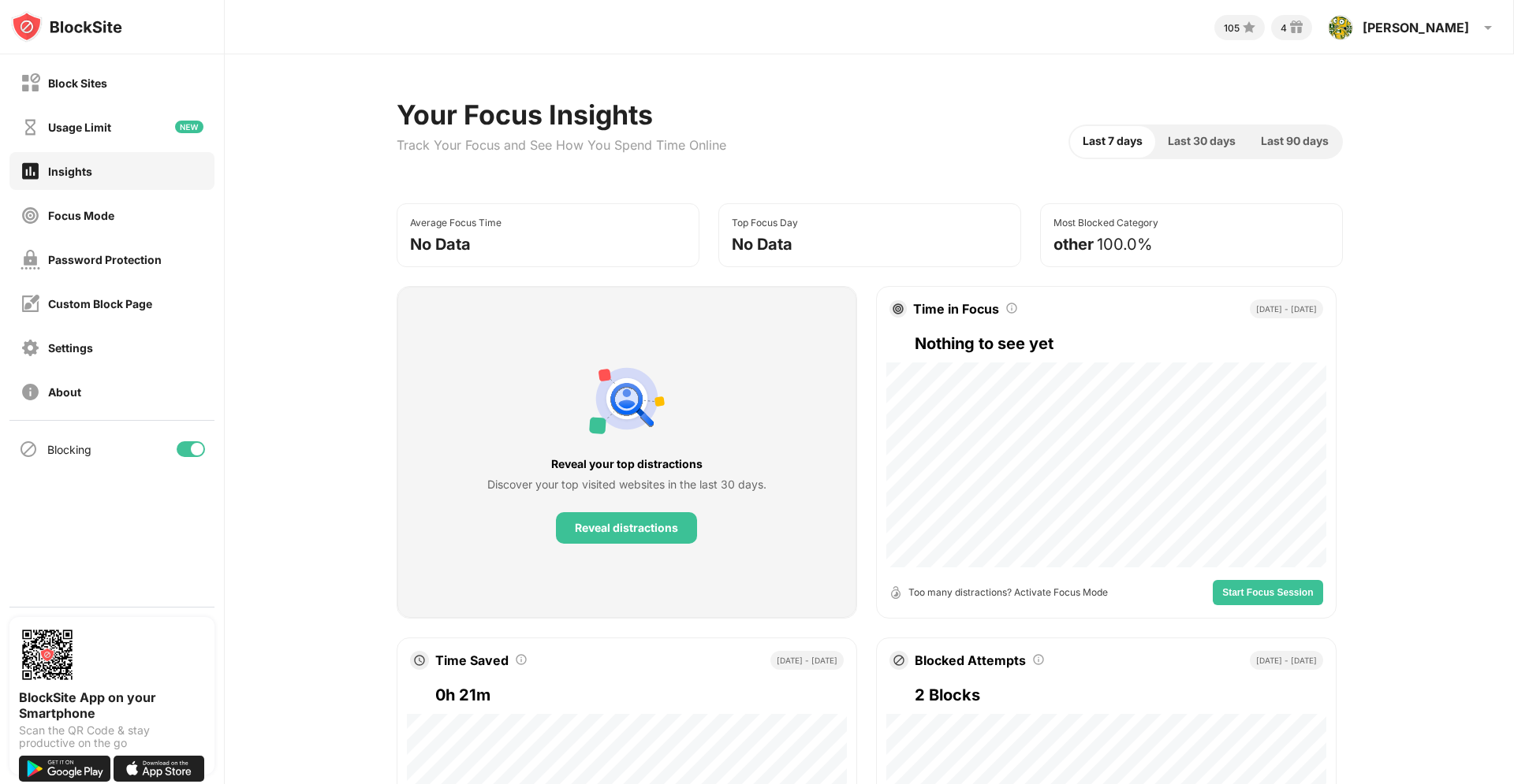
click at [1000, 342] on div "Nothing to see yet" at bounding box center [1119, 344] width 408 height 25
click at [1277, 309] on div "Sep 9 - Today" at bounding box center [1286, 309] width 73 height 19
click at [1005, 310] on img at bounding box center [1011, 308] width 13 height 13
click at [1366, 660] on div "Your Focus Insights Track Your Focus and See How You Spend Time Online Last 7 d…" at bounding box center [869, 710] width 1289 height 1311
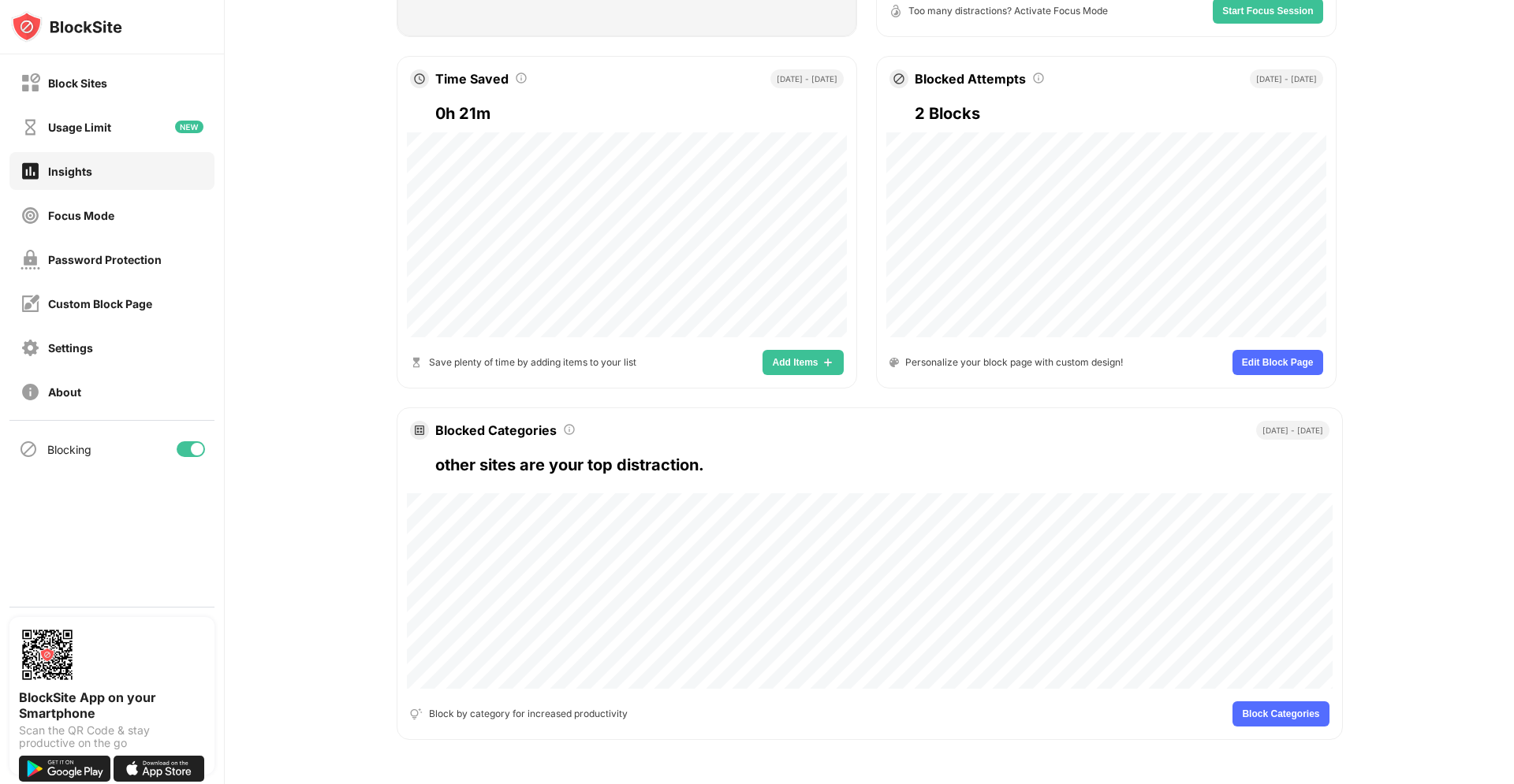
click at [1100, 299] on div "Blocked Attempts Blocked Attempts Sep 9 - Today 2 Blocks Personalize your block…" at bounding box center [1106, 222] width 460 height 332
click at [1273, 350] on button "Edit Block Page" at bounding box center [1277, 363] width 91 height 25
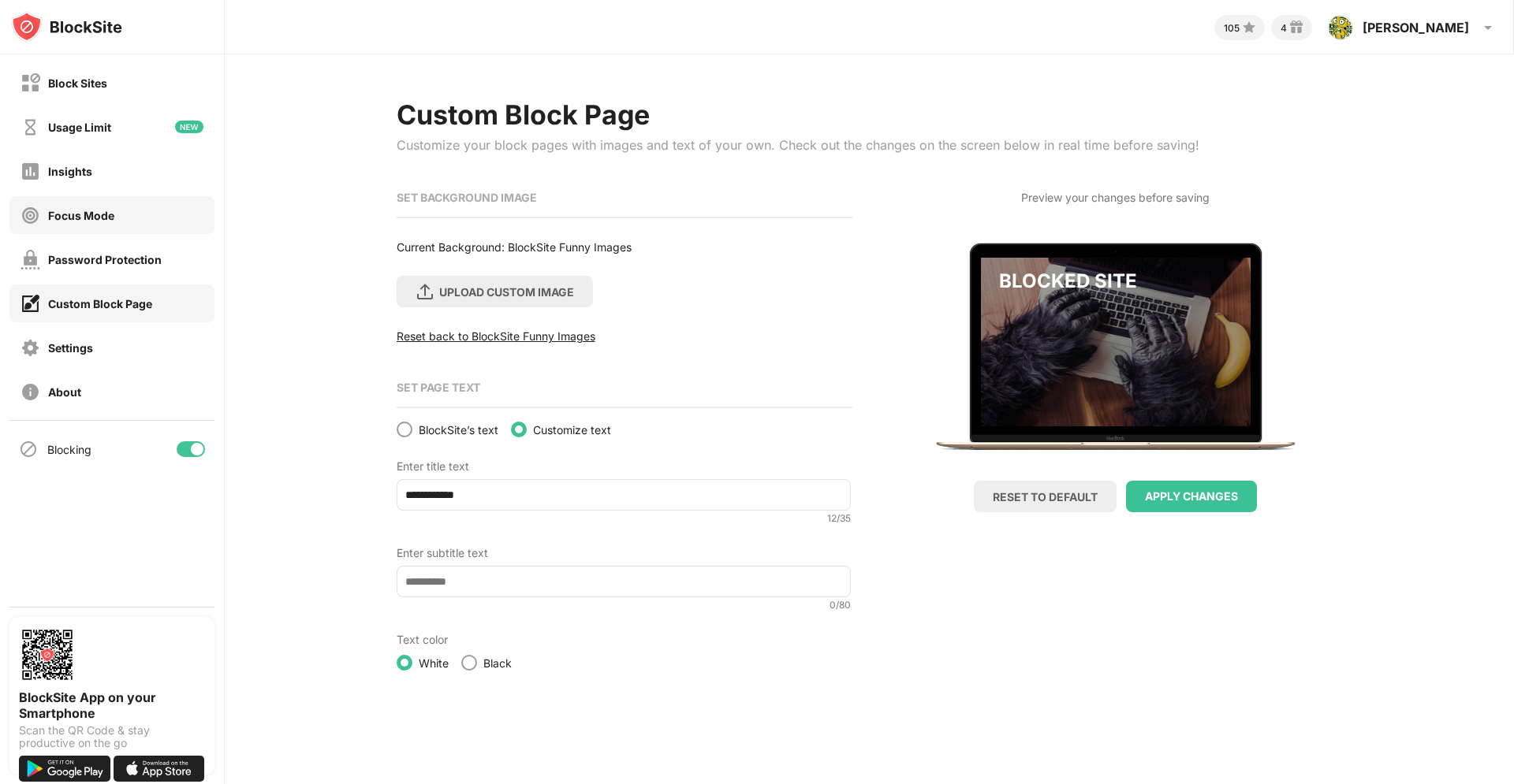
click at [107, 222] on div "Focus Mode" at bounding box center [67, 215] width 94 height 20
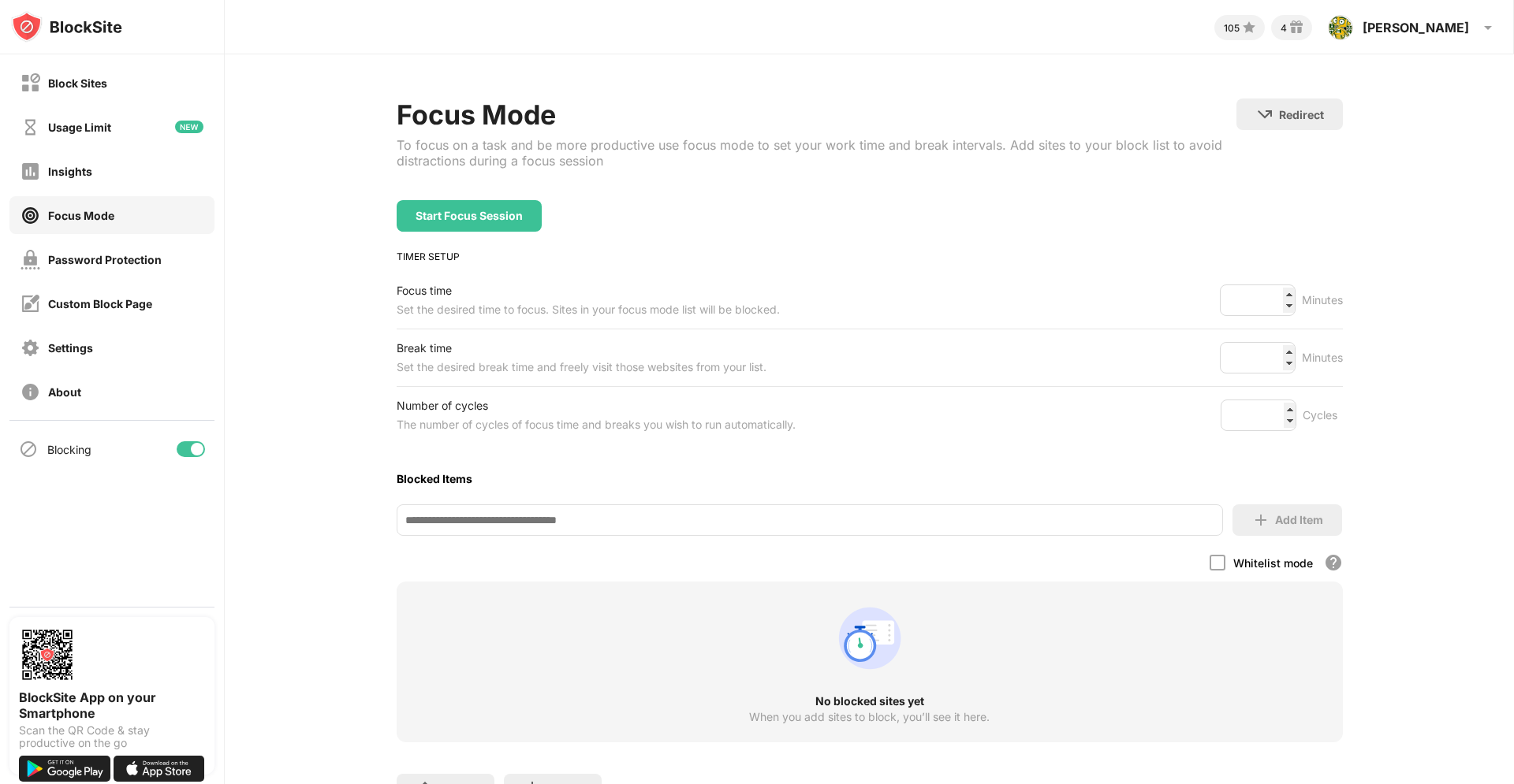
click at [79, 209] on div "Focus Mode" at bounding box center [81, 215] width 66 height 13
click at [110, 244] on div "Password Protection" at bounding box center [112, 259] width 205 height 38
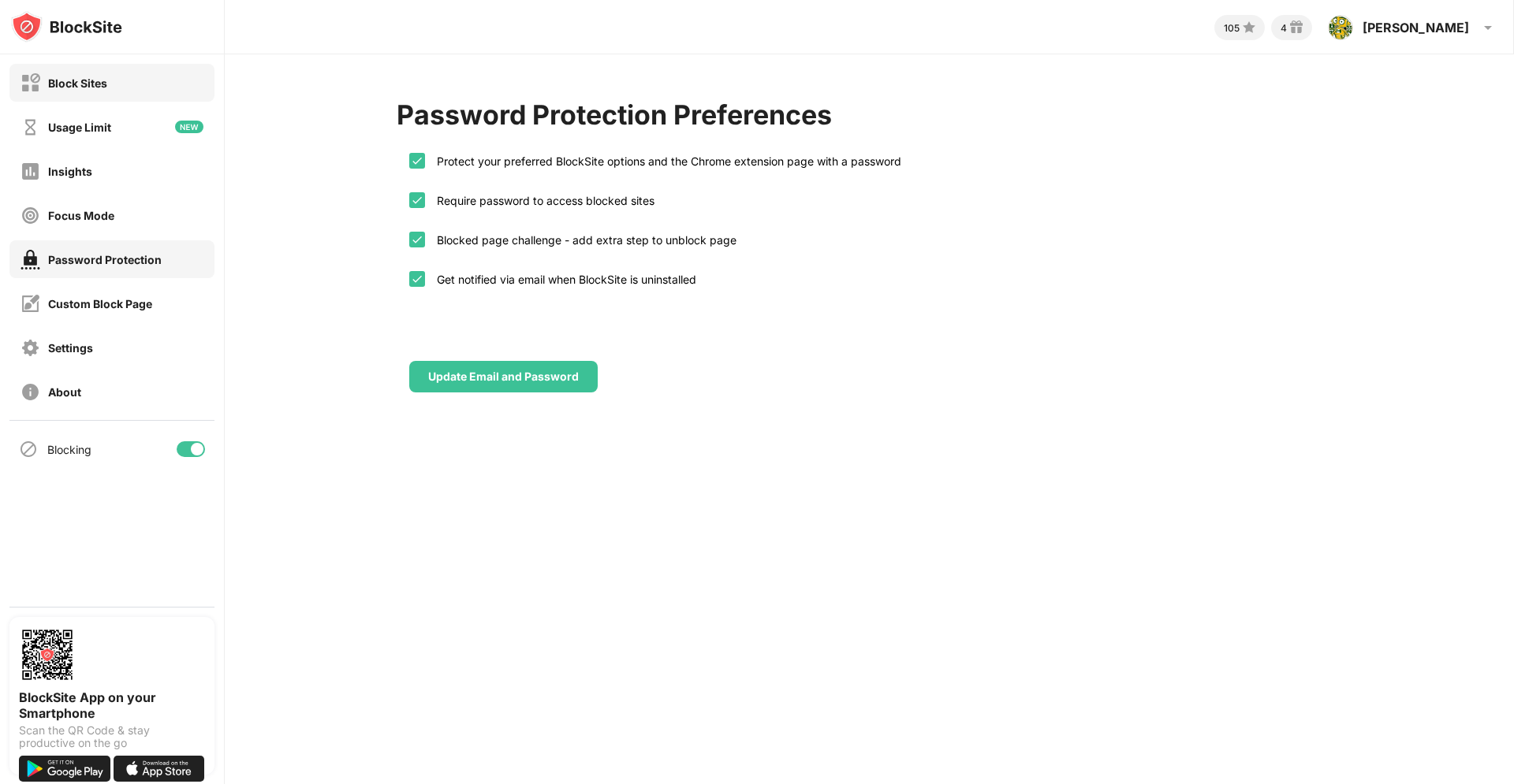
click at [74, 69] on div "Block Sites" at bounding box center [112, 83] width 205 height 38
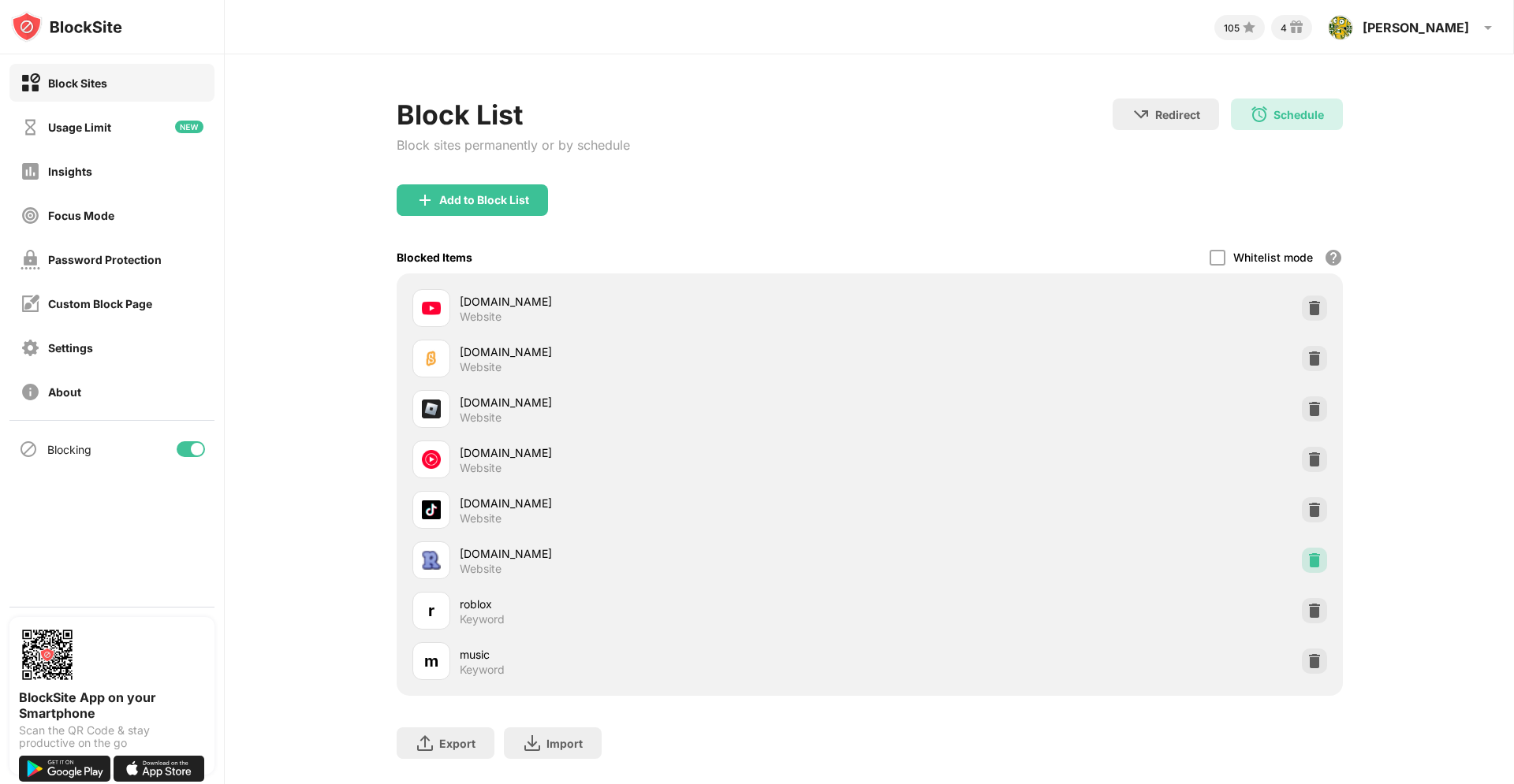
click at [1307, 565] on img at bounding box center [1315, 560] width 16 height 16
